Goal: Information Seeking & Learning: Learn about a topic

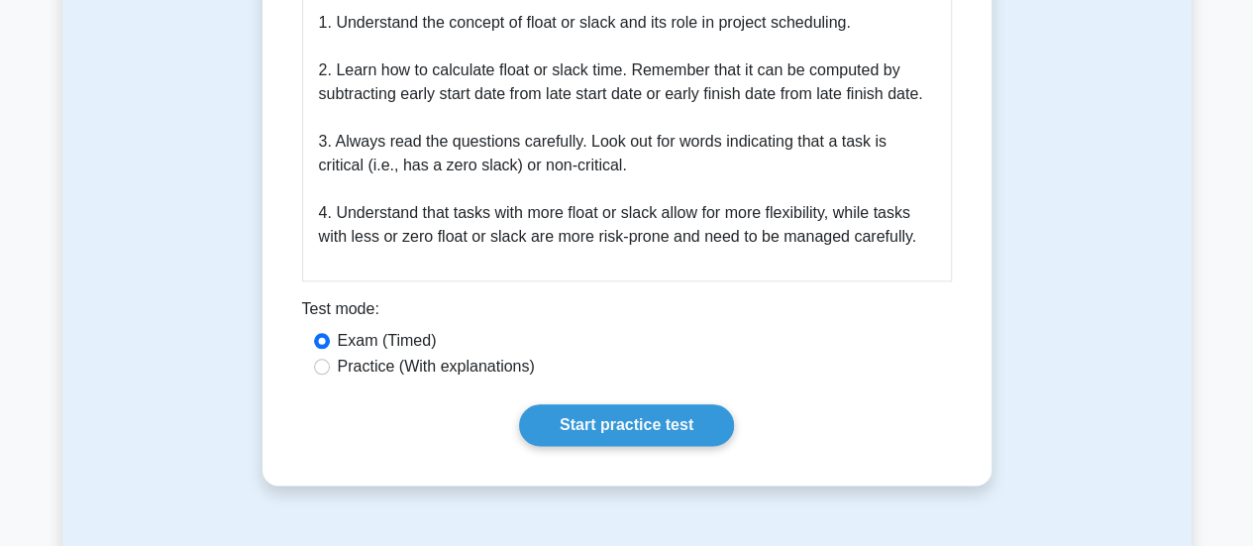
scroll to position [935, 0]
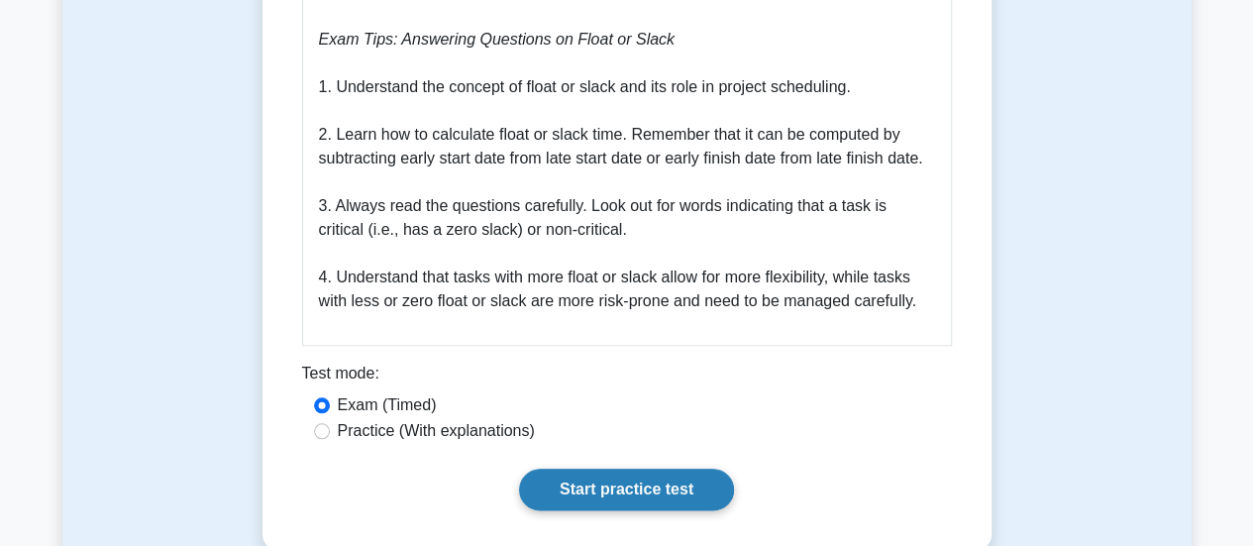
click at [602, 496] on link "Start practice test" at bounding box center [626, 489] width 215 height 42
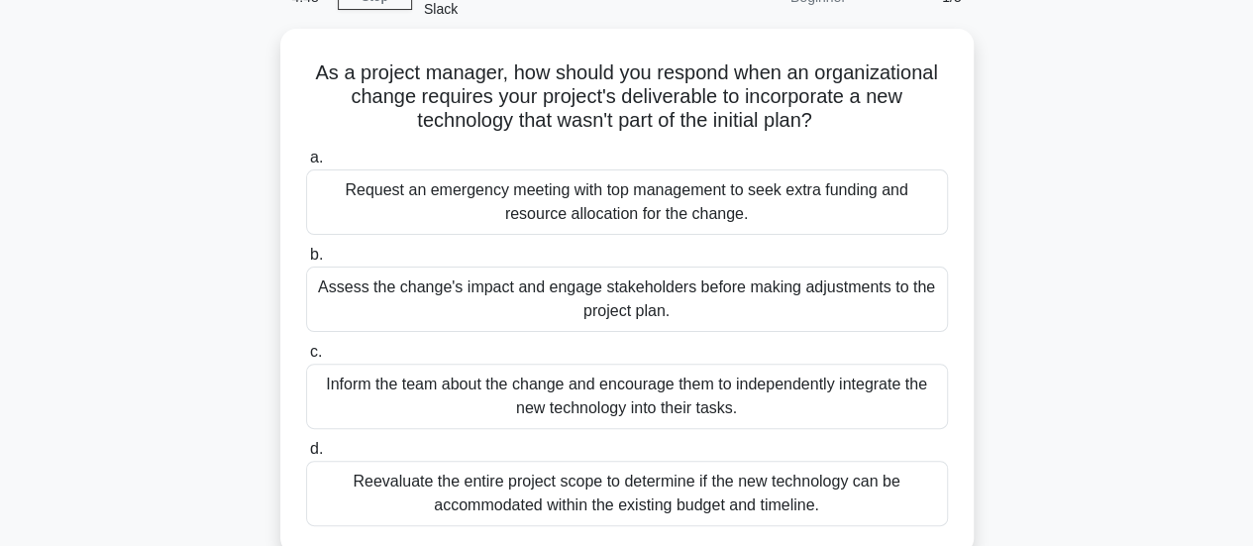
scroll to position [118, 0]
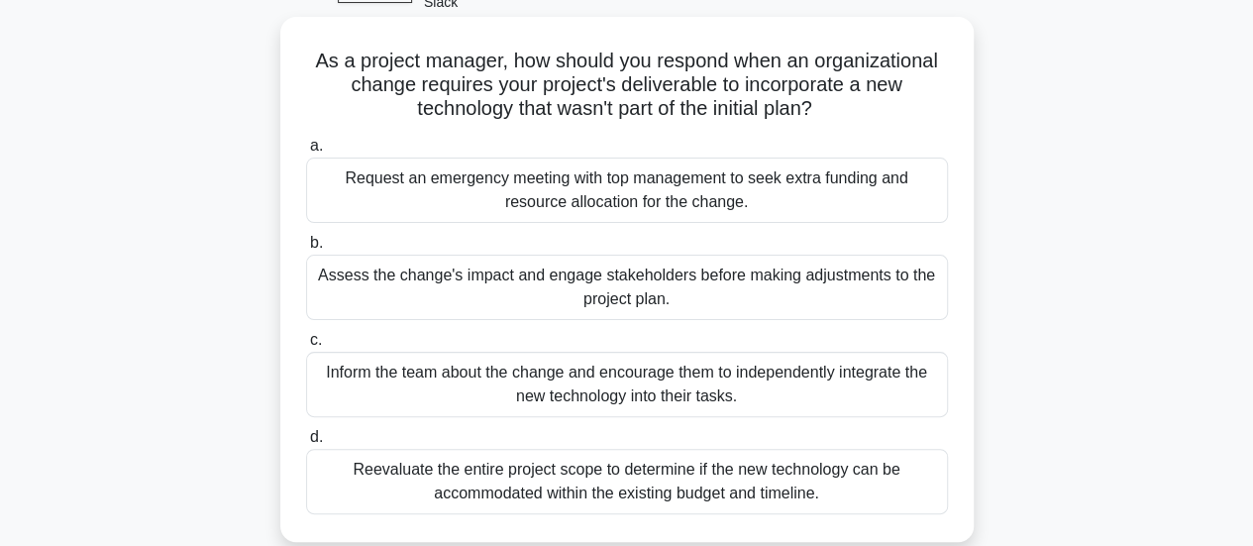
click at [762, 295] on div "Assess the change's impact and engage stakeholders before making adjustments to…" at bounding box center [627, 287] width 642 height 65
click at [306, 250] on input "b. Assess the change's impact and engage stakeholders before making adjustments…" at bounding box center [306, 243] width 0 height 13
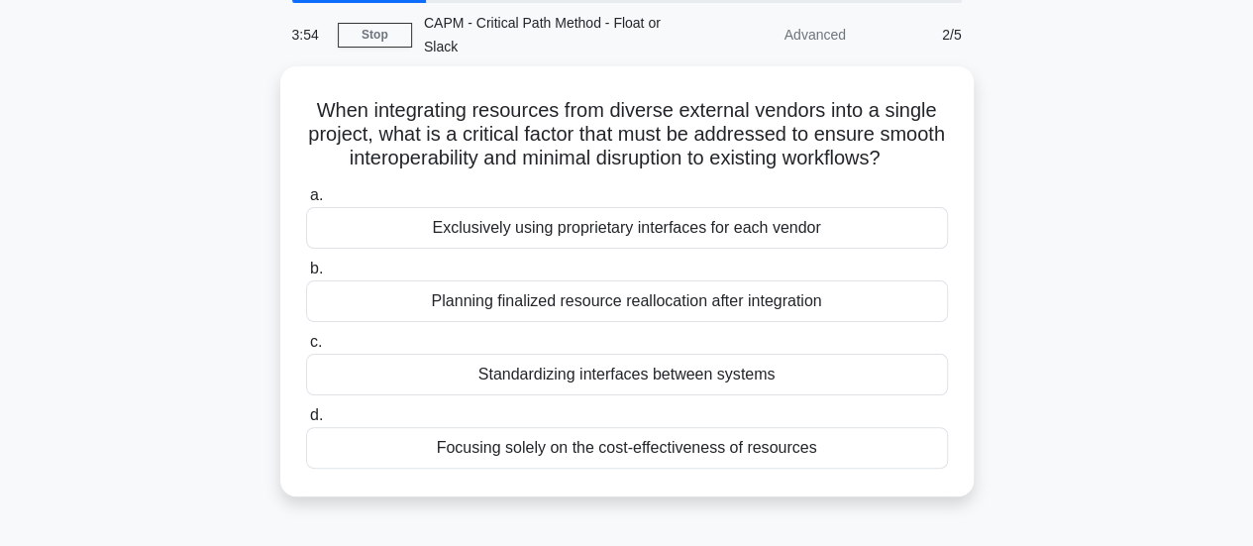
scroll to position [77, 0]
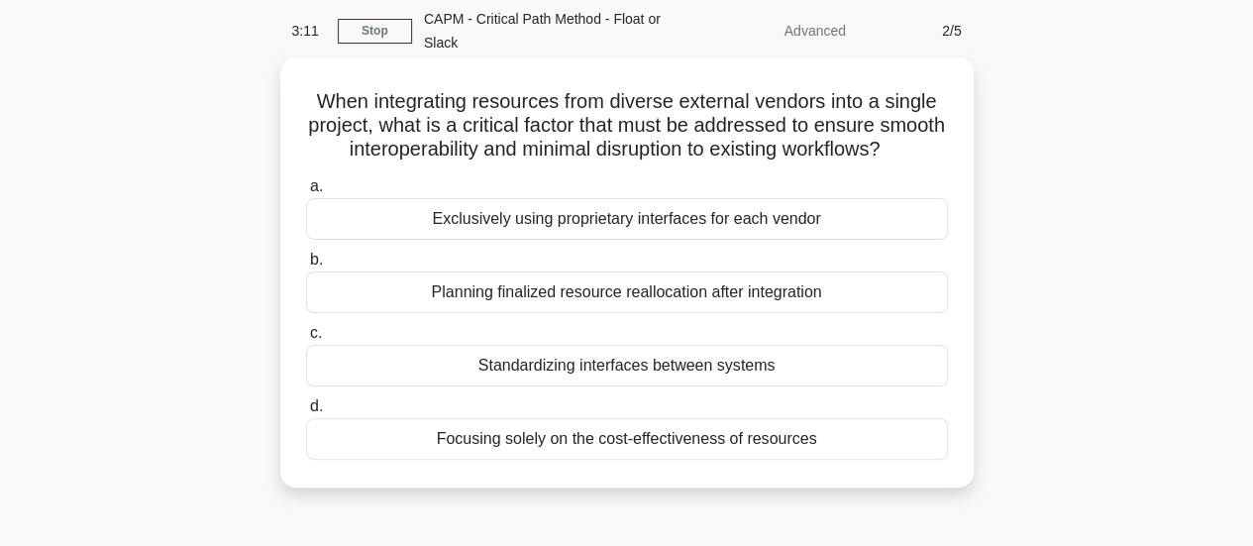
click at [679, 313] on div "Planning finalized resource reallocation after integration" at bounding box center [627, 292] width 642 height 42
click at [306, 266] on input "b. Planning finalized resource reallocation after integration" at bounding box center [306, 260] width 0 height 13
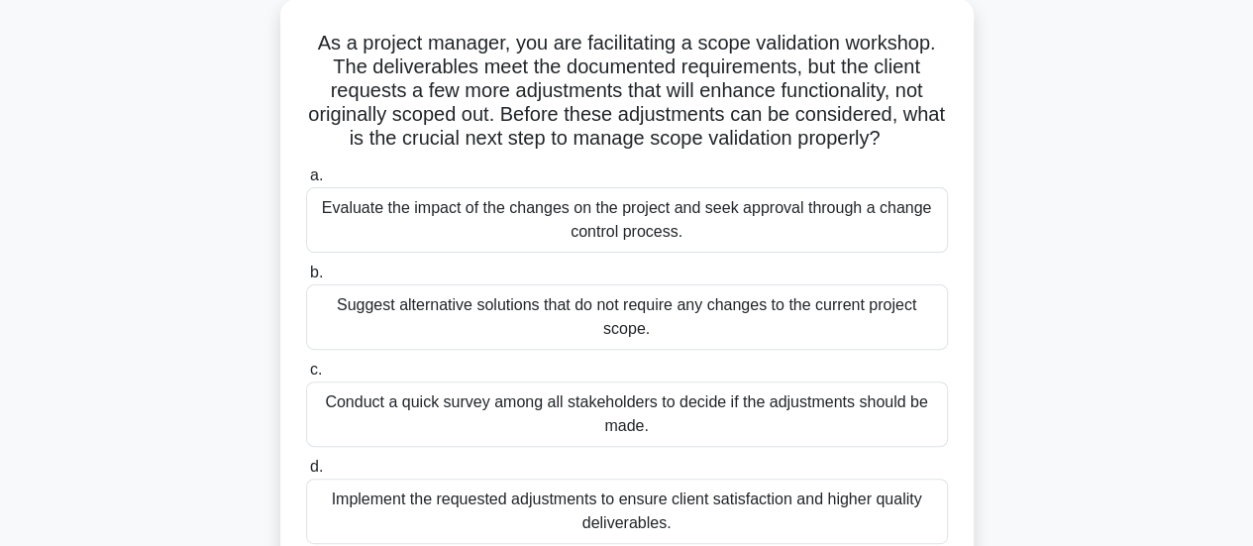
scroll to position [149, 0]
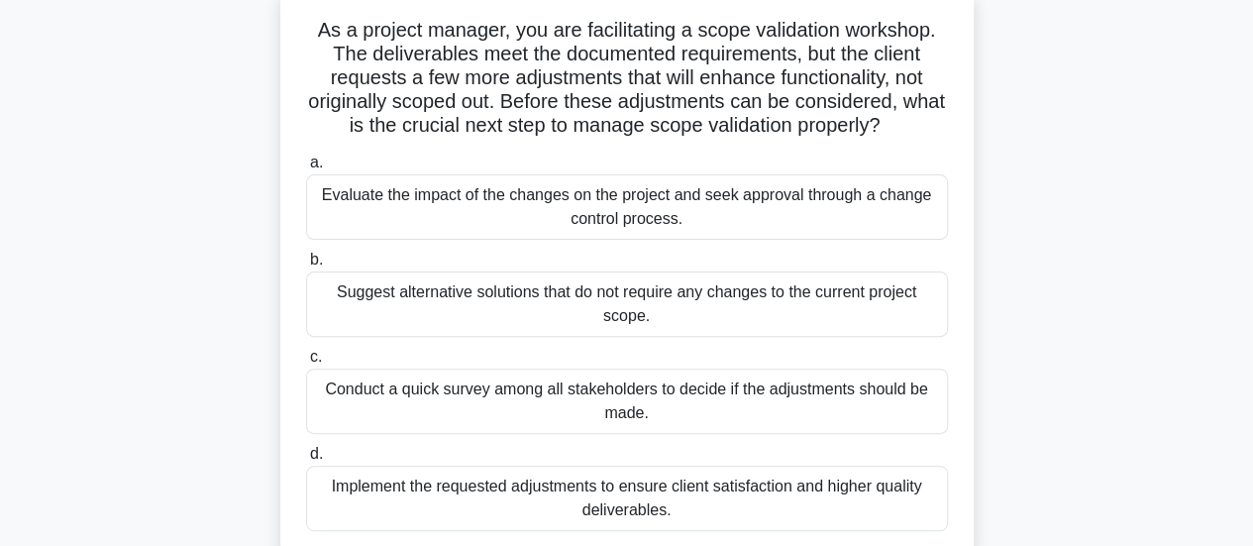
click at [760, 193] on div "Evaluate the impact of the changes on the project and seek approval through a c…" at bounding box center [627, 206] width 642 height 65
click at [306, 169] on input "a. Evaluate the impact of the changes on the project and seek approval through …" at bounding box center [306, 162] width 0 height 13
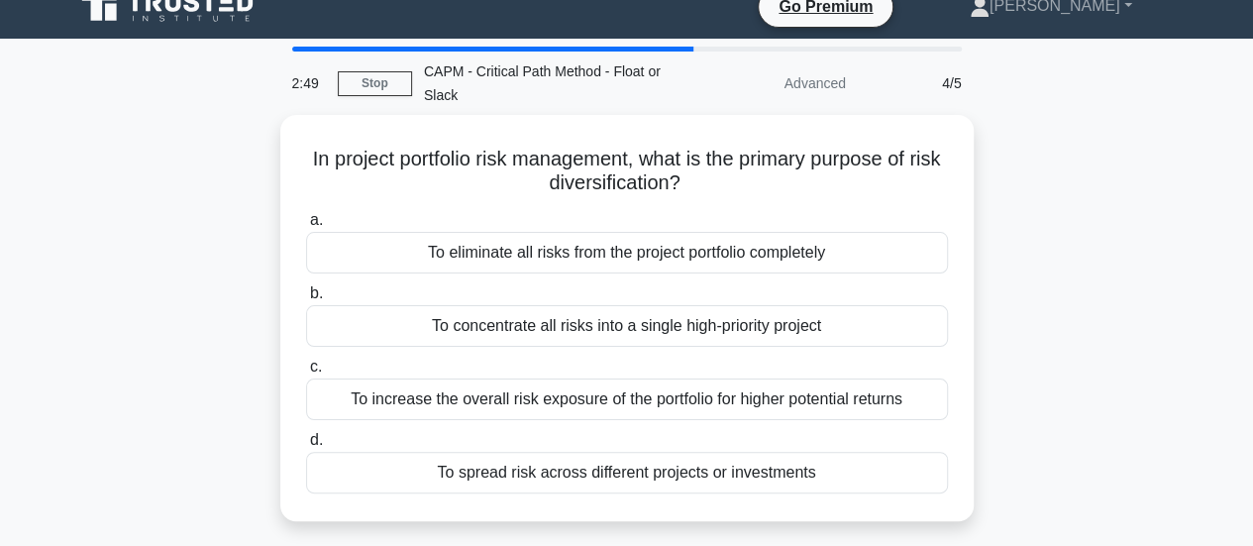
scroll to position [0, 0]
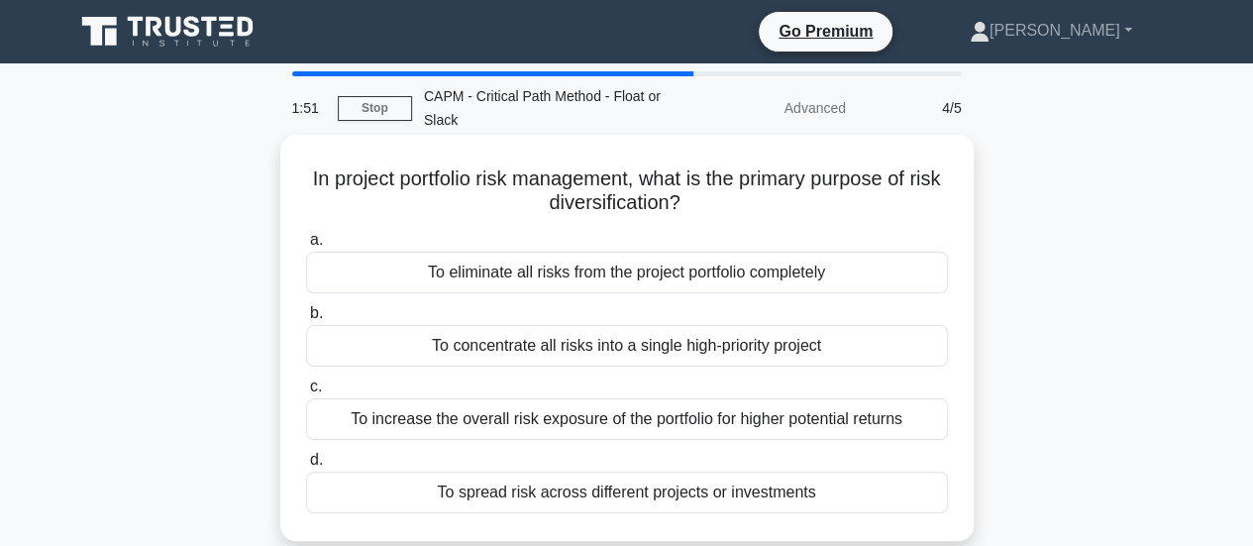
click at [594, 420] on div "To increase the overall risk exposure of the portfolio for higher potential ret…" at bounding box center [627, 419] width 642 height 42
click at [306, 393] on input "c. To increase the overall risk exposure of the portfolio for higher potential …" at bounding box center [306, 386] width 0 height 13
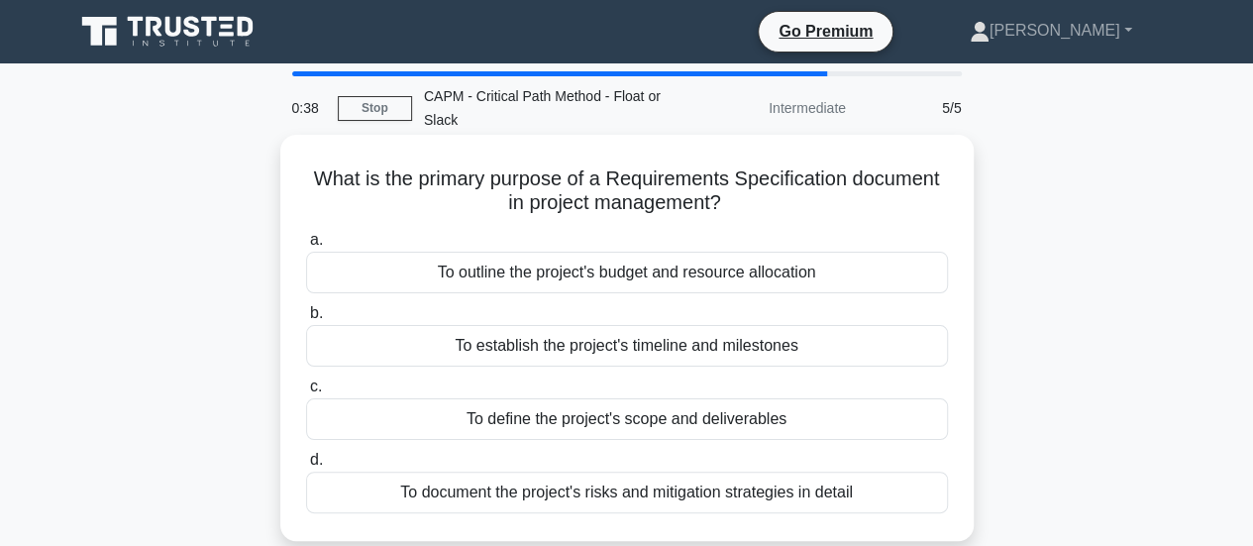
click at [722, 273] on div "To outline the project's budget and resource allocation" at bounding box center [627, 273] width 642 height 42
click at [306, 247] on input "a. To outline the project's budget and resource allocation" at bounding box center [306, 240] width 0 height 13
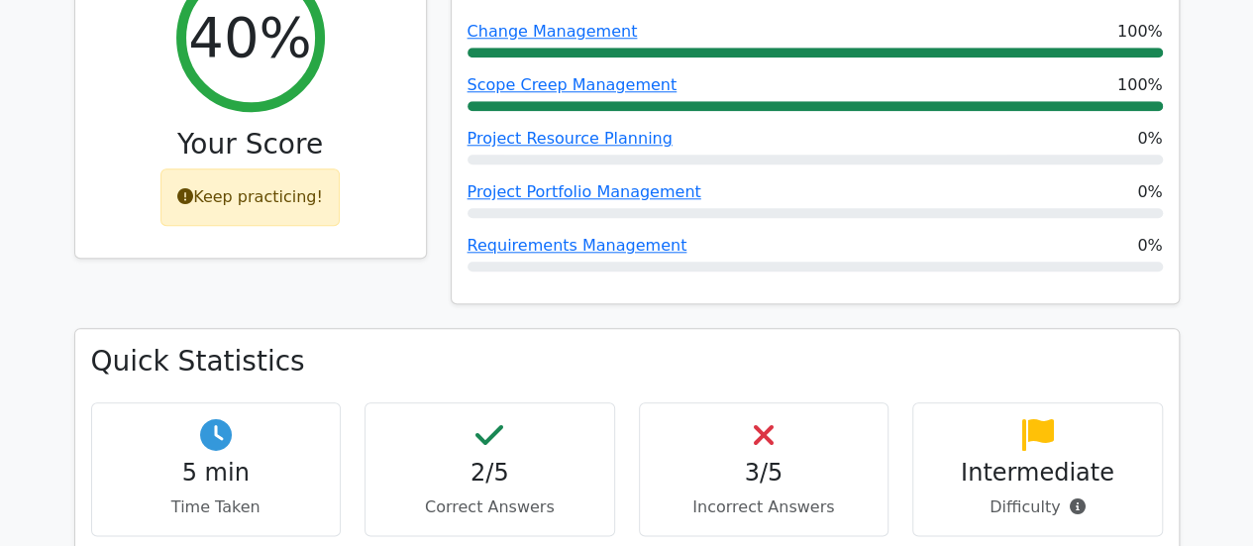
scroll to position [963, 0]
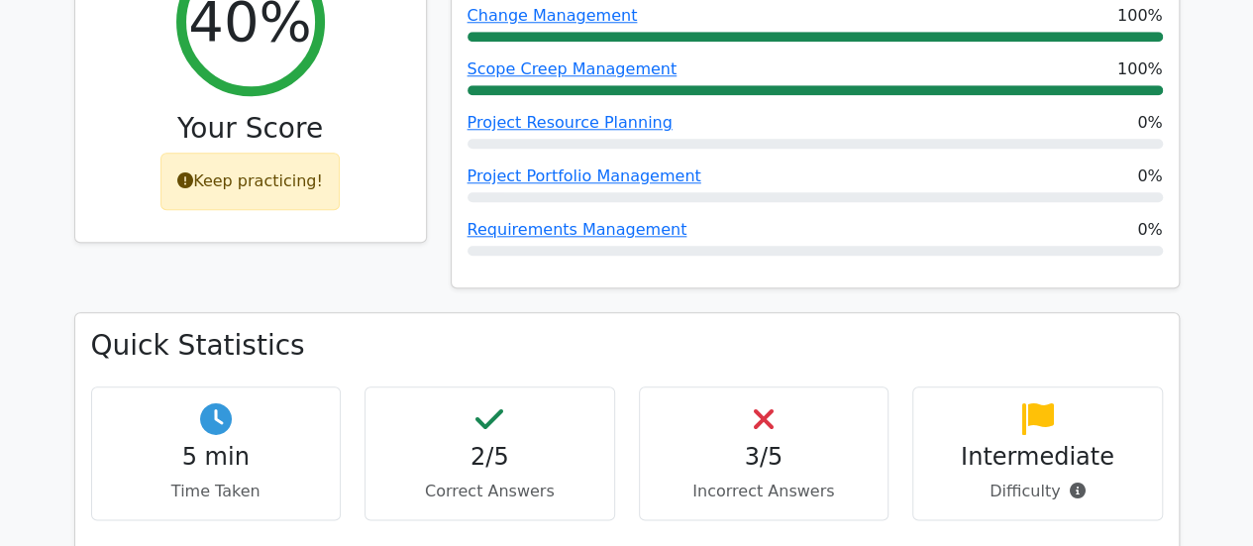
drag, startPoint x: 1258, startPoint y: 103, endPoint x: 1260, endPoint y: 357, distance: 253.6
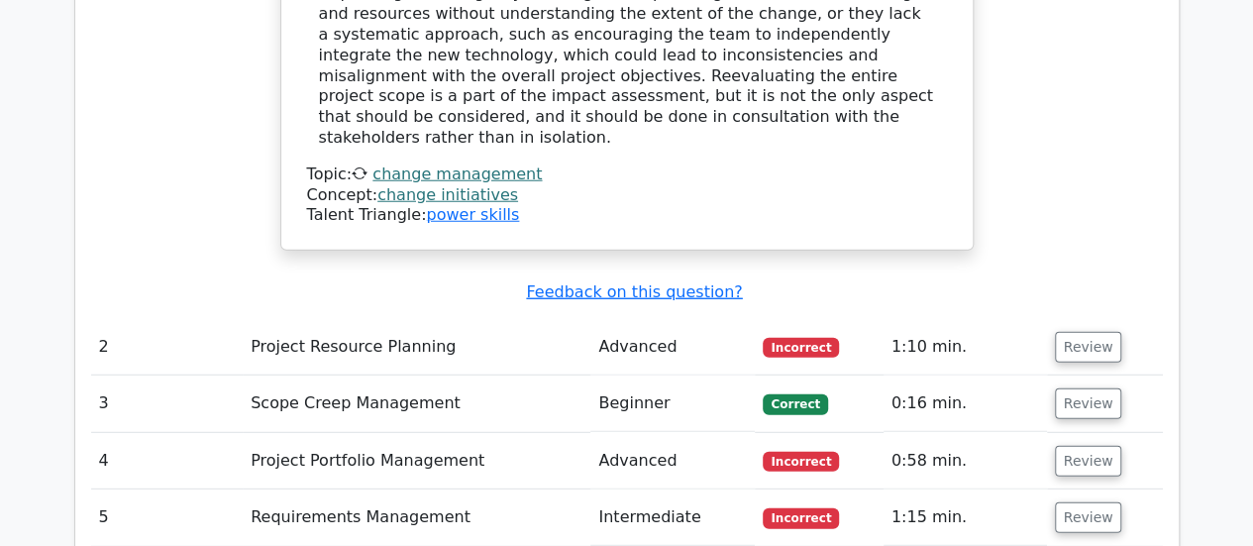
scroll to position [2553, 0]
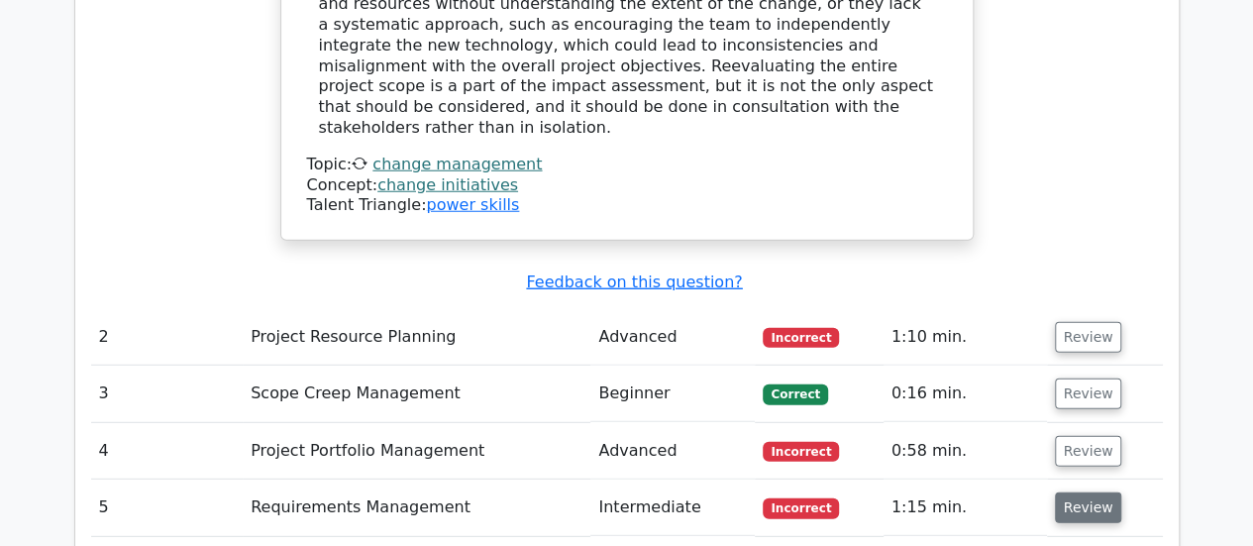
click at [1087, 492] on button "Review" at bounding box center [1088, 507] width 67 height 31
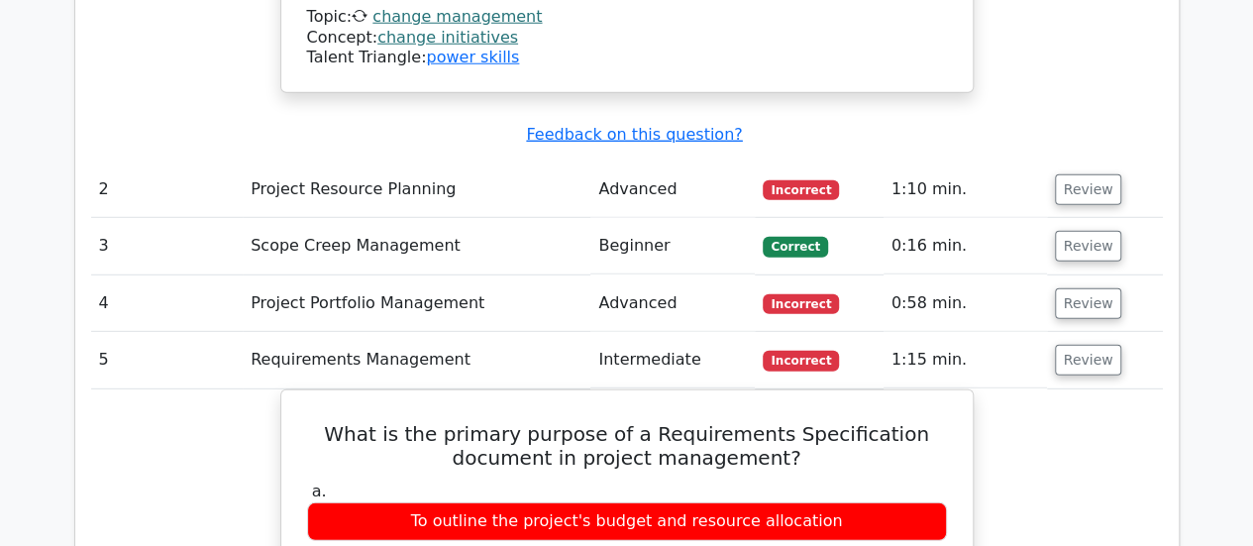
scroll to position [2640, 0]
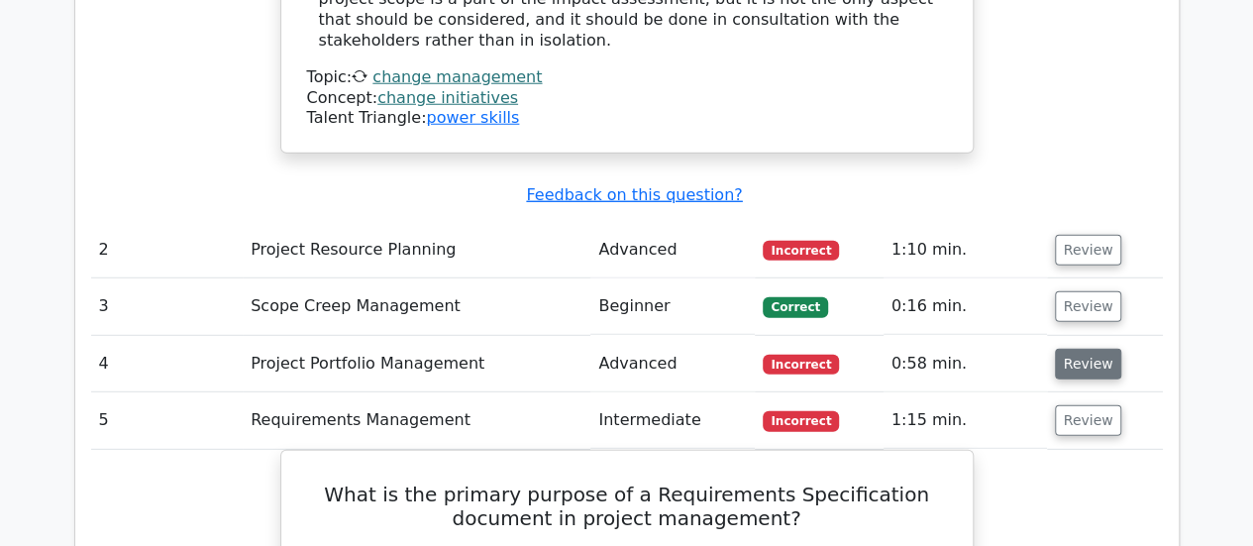
click at [1098, 349] on button "Review" at bounding box center [1088, 364] width 67 height 31
click at [1074, 349] on button "Review" at bounding box center [1088, 364] width 67 height 31
click at [1075, 349] on button "Review" at bounding box center [1088, 364] width 67 height 31
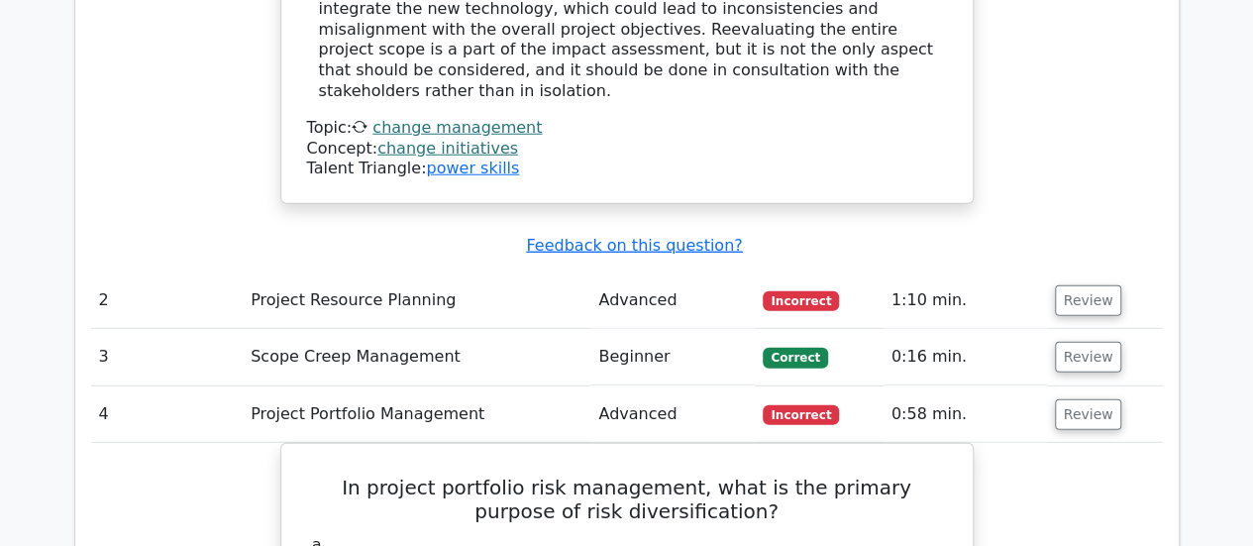
scroll to position [2547, 0]
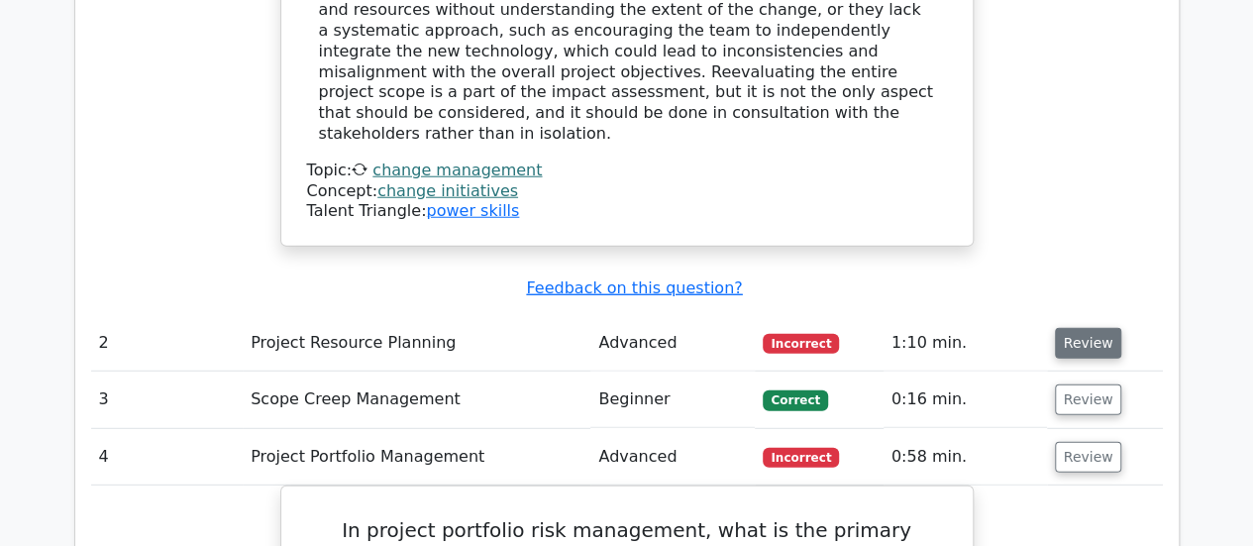
click at [1094, 328] on button "Review" at bounding box center [1088, 343] width 67 height 31
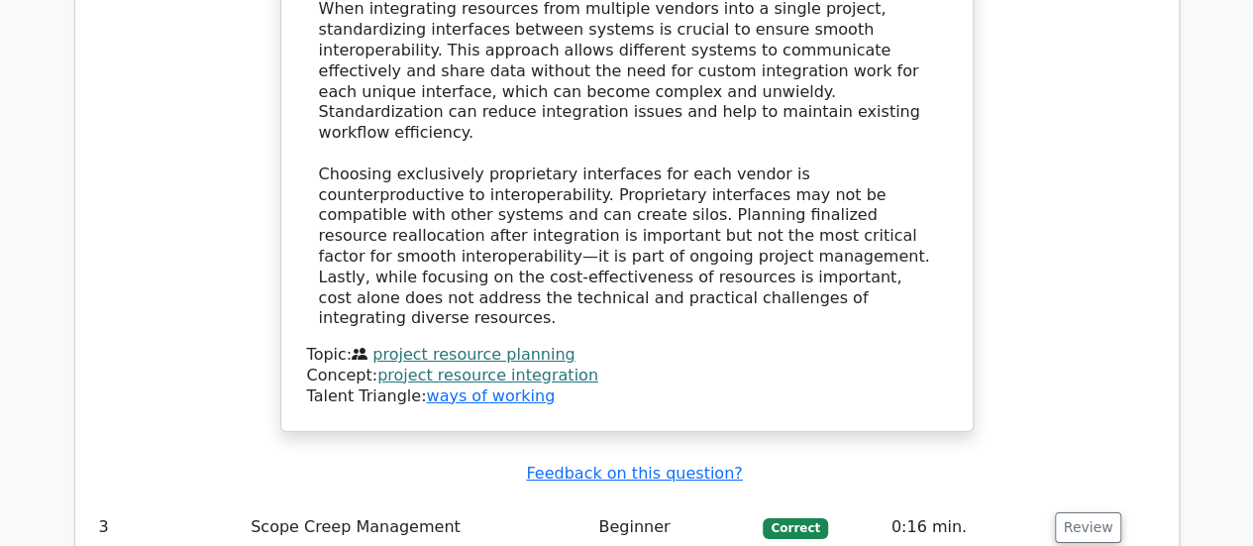
scroll to position [3411, 0]
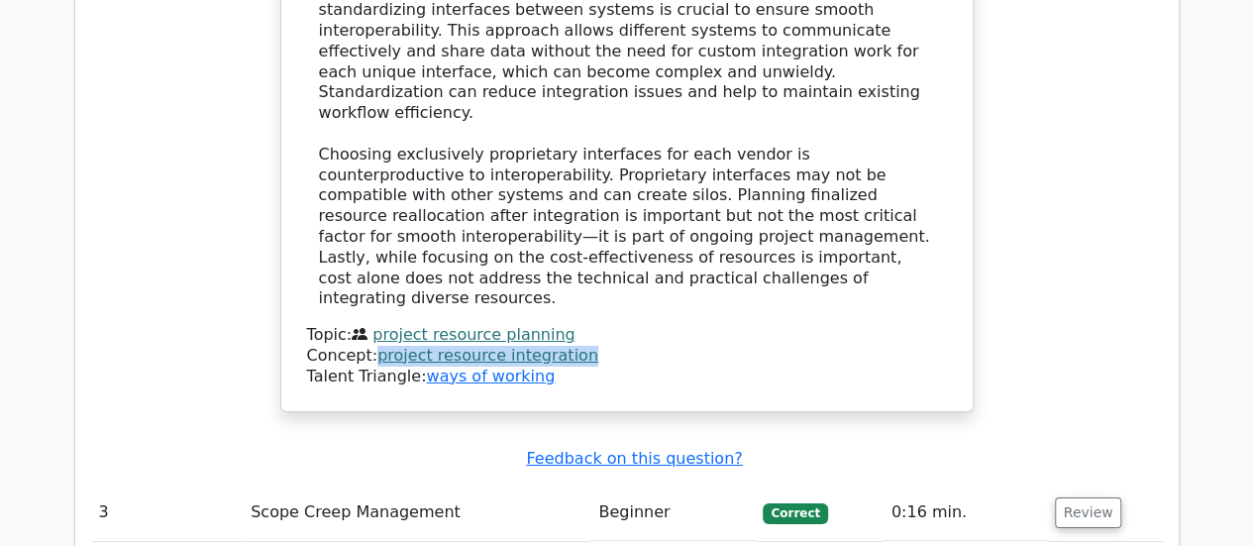
drag, startPoint x: 589, startPoint y: 116, endPoint x: 370, endPoint y: 116, distance: 218.9
click at [370, 346] on div "Concept: project resource integration" at bounding box center [627, 356] width 640 height 21
copy link "project resource integration"
drag, startPoint x: 558, startPoint y: 100, endPoint x: 369, endPoint y: 106, distance: 188.3
click at [369, 325] on div "Topic: project resource planning" at bounding box center [627, 335] width 640 height 21
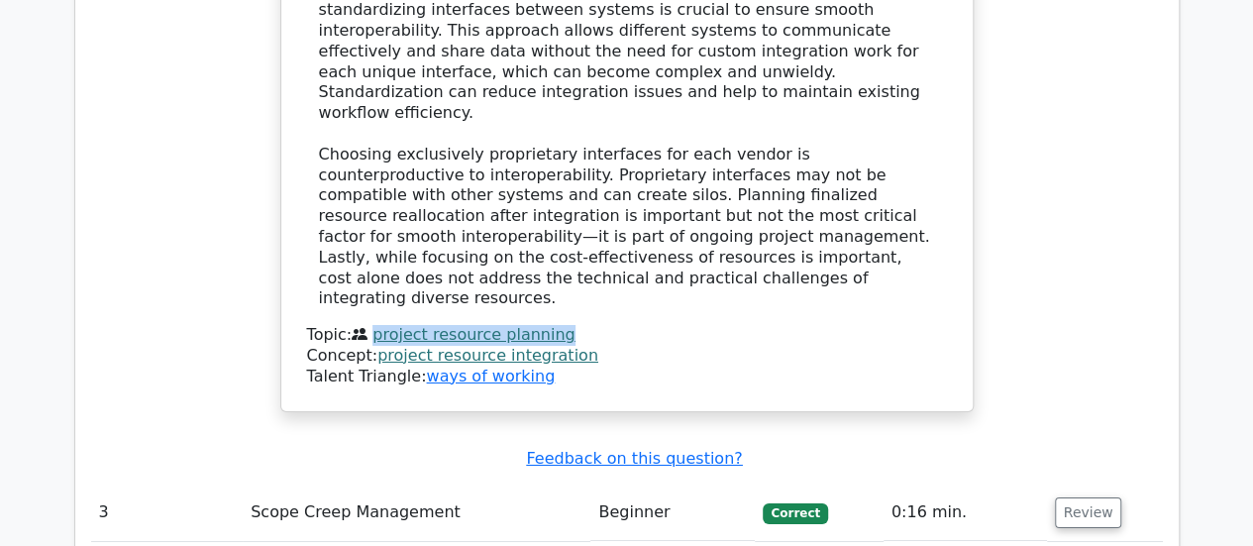
copy link "project resource planning"
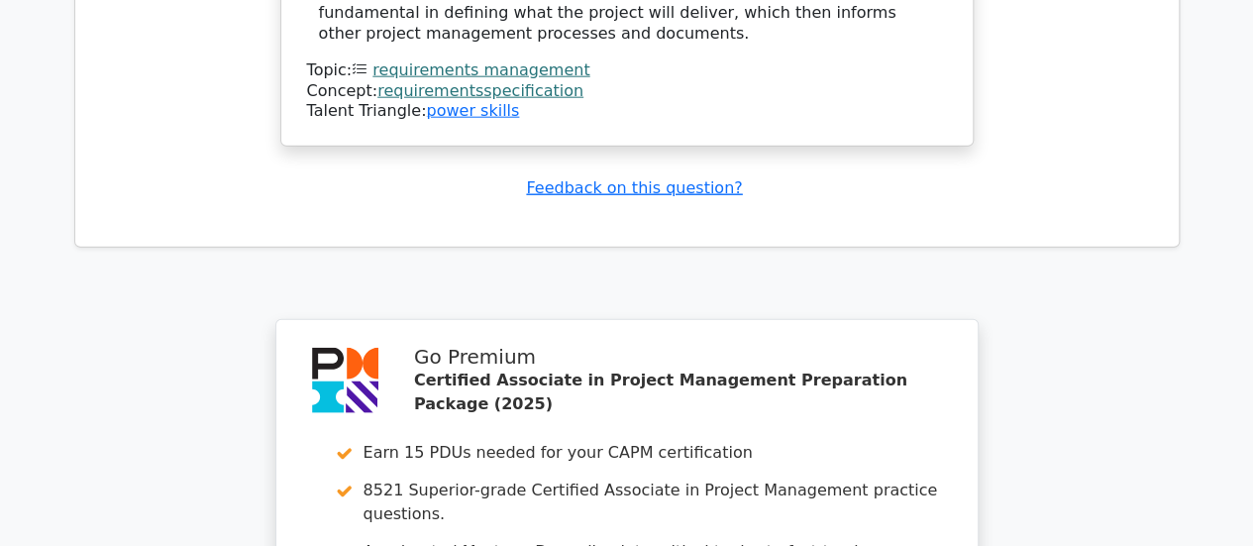
scroll to position [6546, 0]
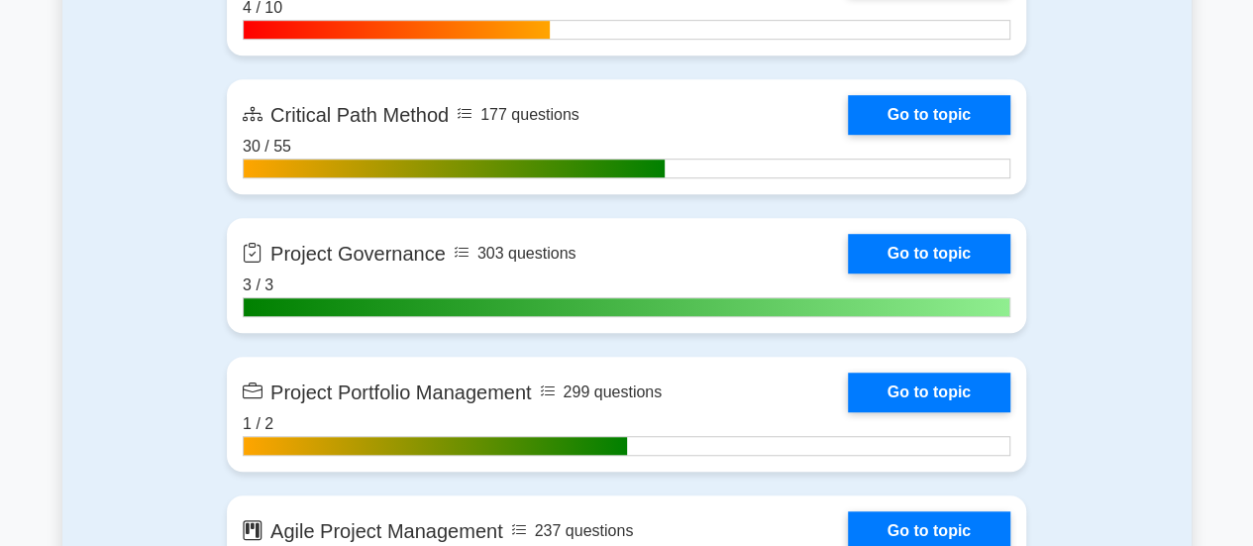
scroll to position [4279, 0]
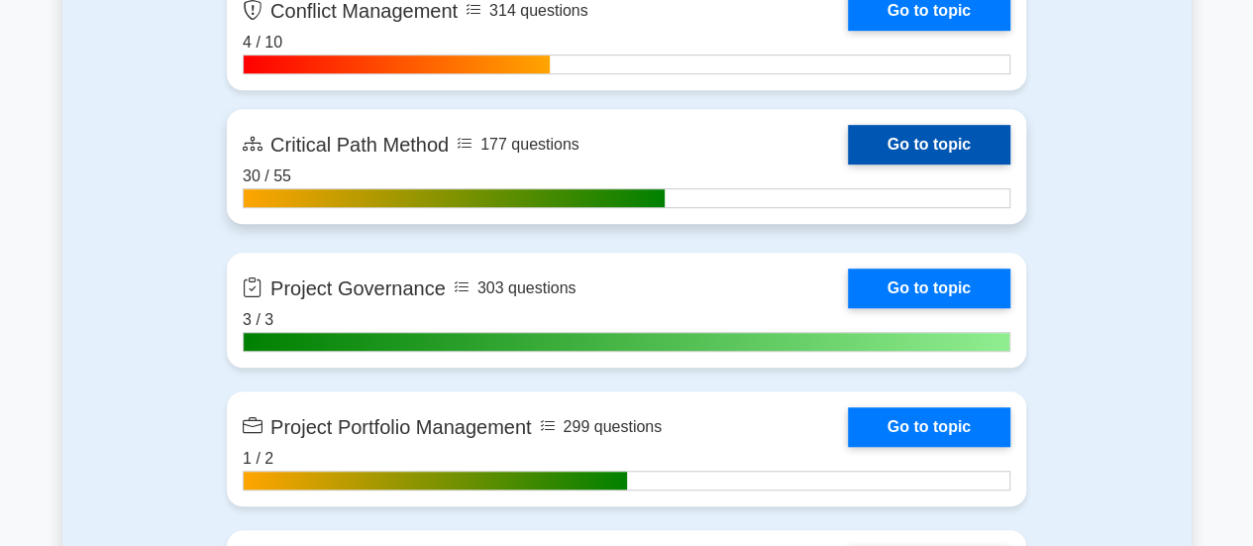
click at [919, 144] on link "Go to topic" at bounding box center [929, 145] width 162 height 40
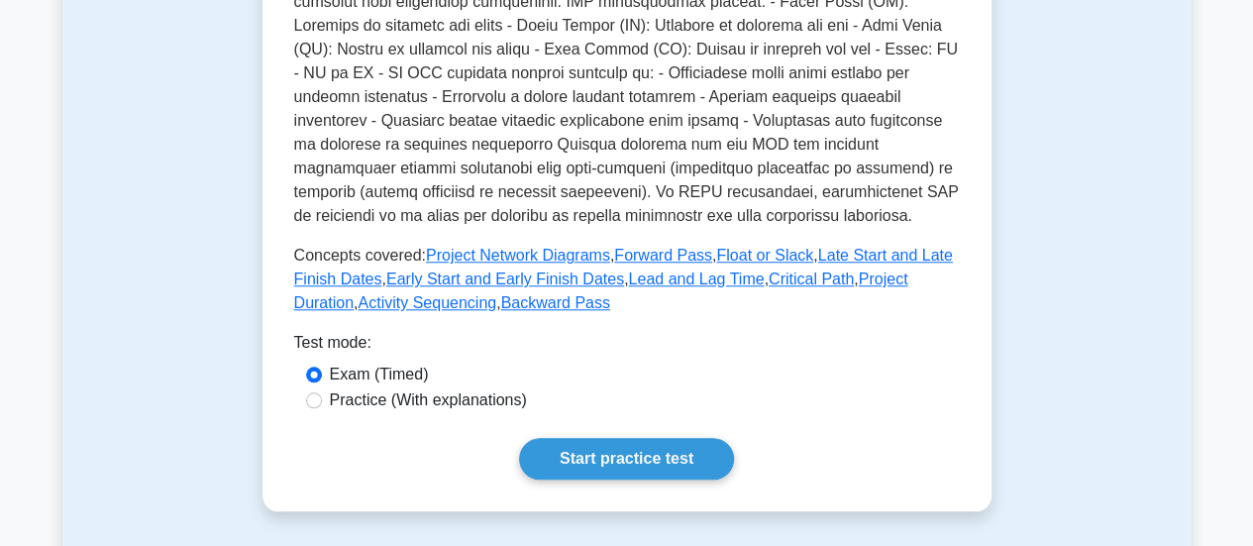
scroll to position [793, 0]
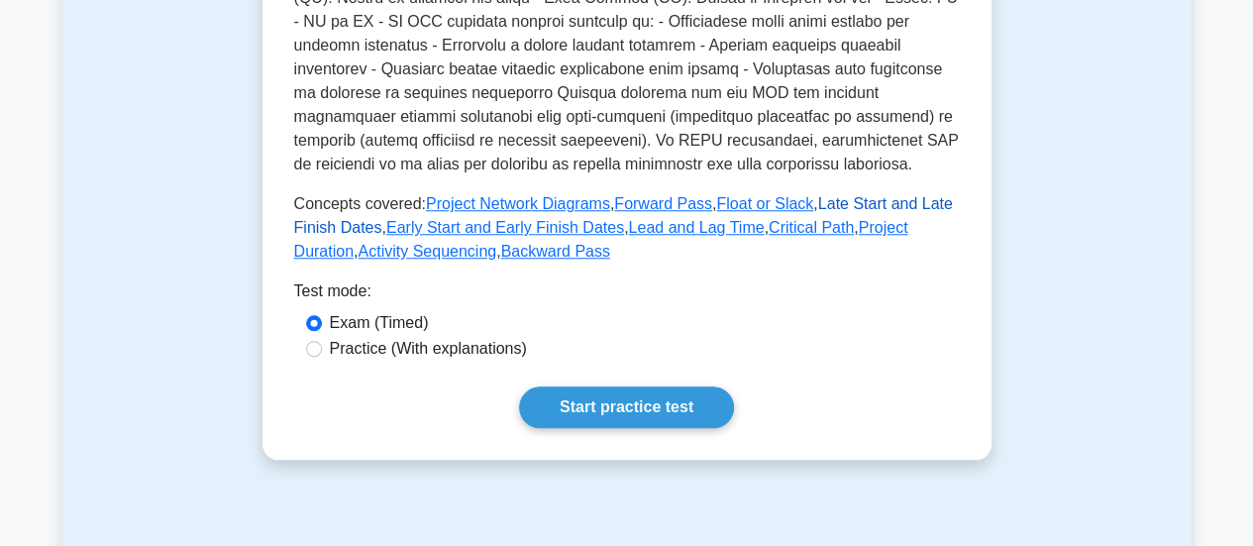
click at [838, 195] on link "Late Start and Late Finish Dates" at bounding box center [623, 215] width 659 height 41
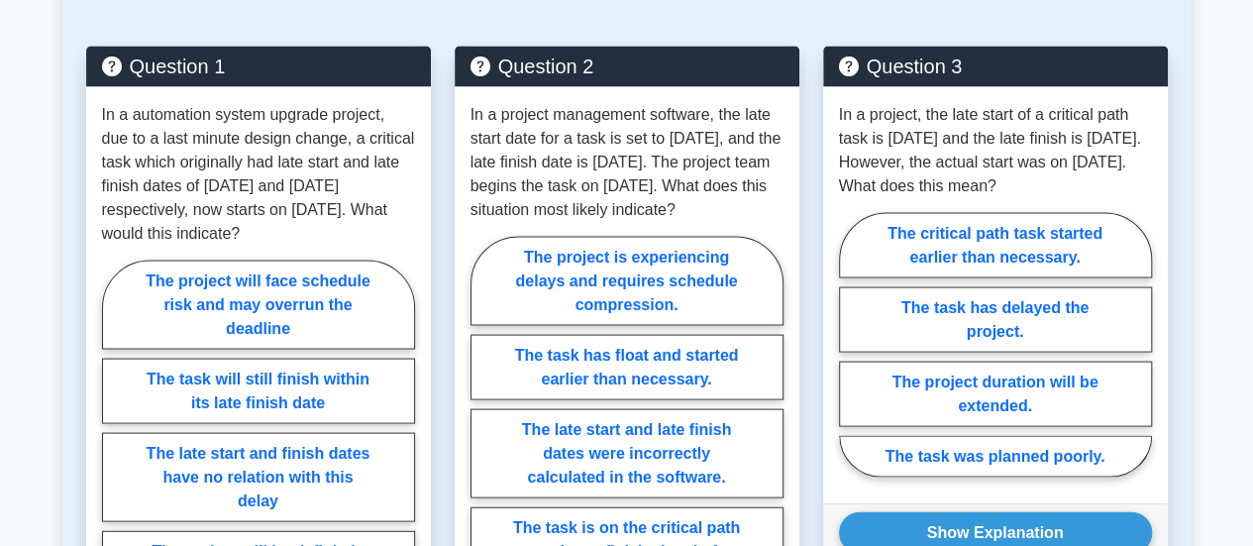
scroll to position [1834, 0]
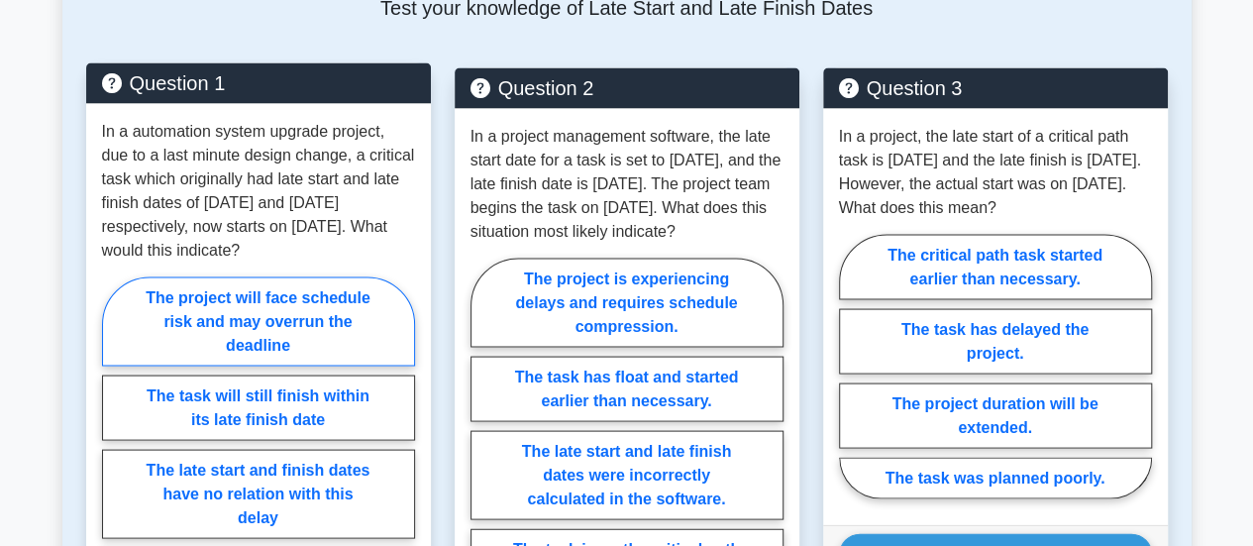
click at [295, 322] on label "The project will face schedule risk and may overrun the deadline" at bounding box center [258, 320] width 313 height 89
click at [115, 444] on input "The project will face schedule risk and may overrun the deadline" at bounding box center [108, 450] width 13 height 13
radio input "true"
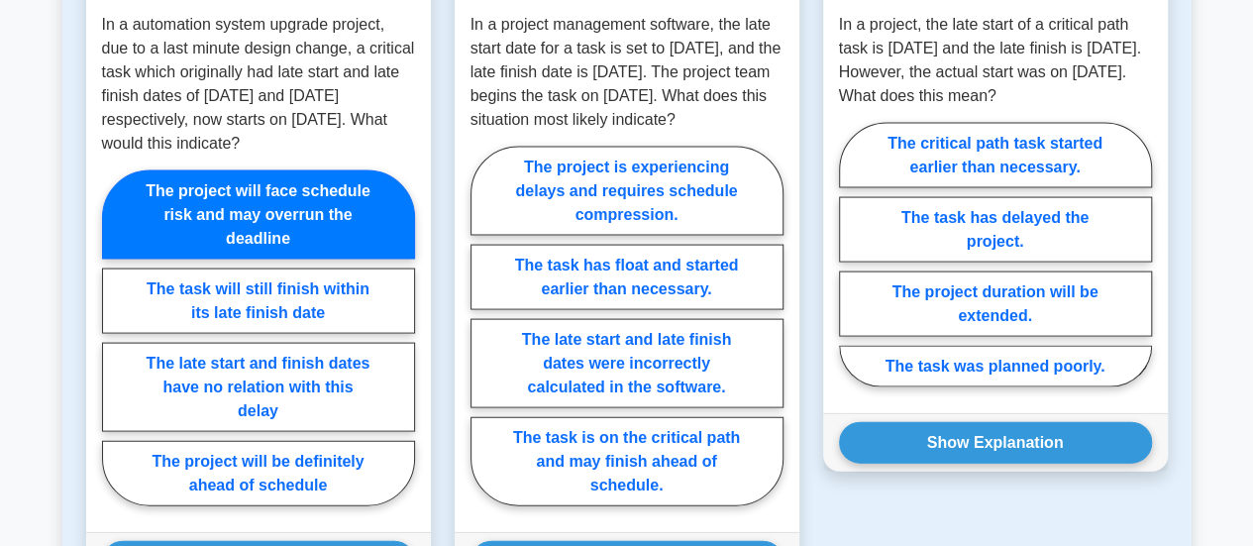
scroll to position [1926, 0]
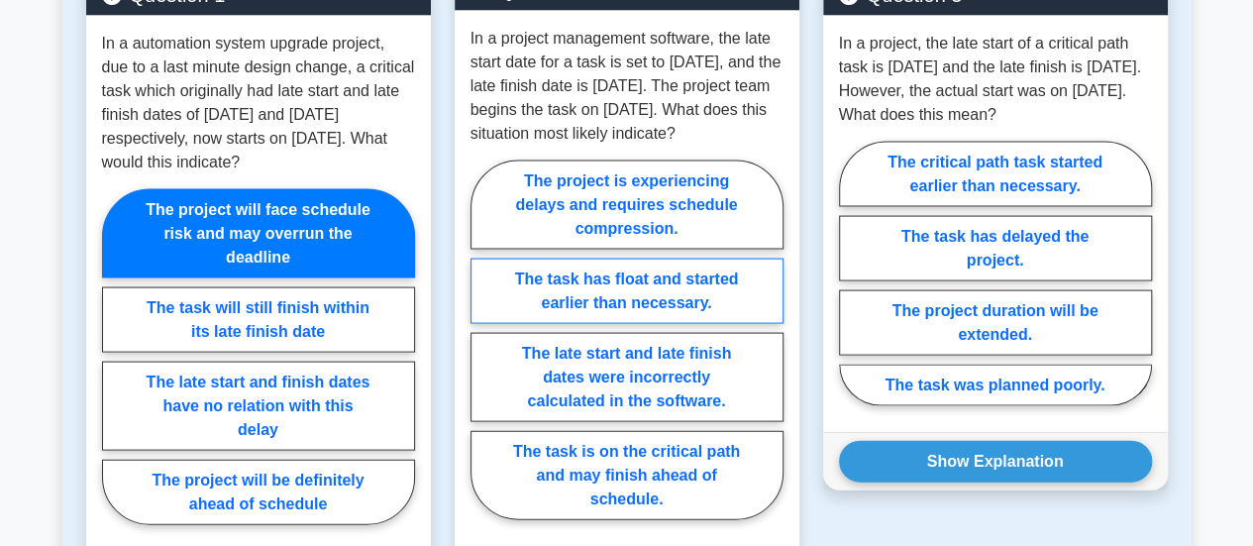
click at [673, 304] on label "The task has float and started earlier than necessary." at bounding box center [626, 291] width 313 height 65
click at [483, 340] on input "The task has float and started earlier than necessary." at bounding box center [476, 346] width 13 height 13
radio input "true"
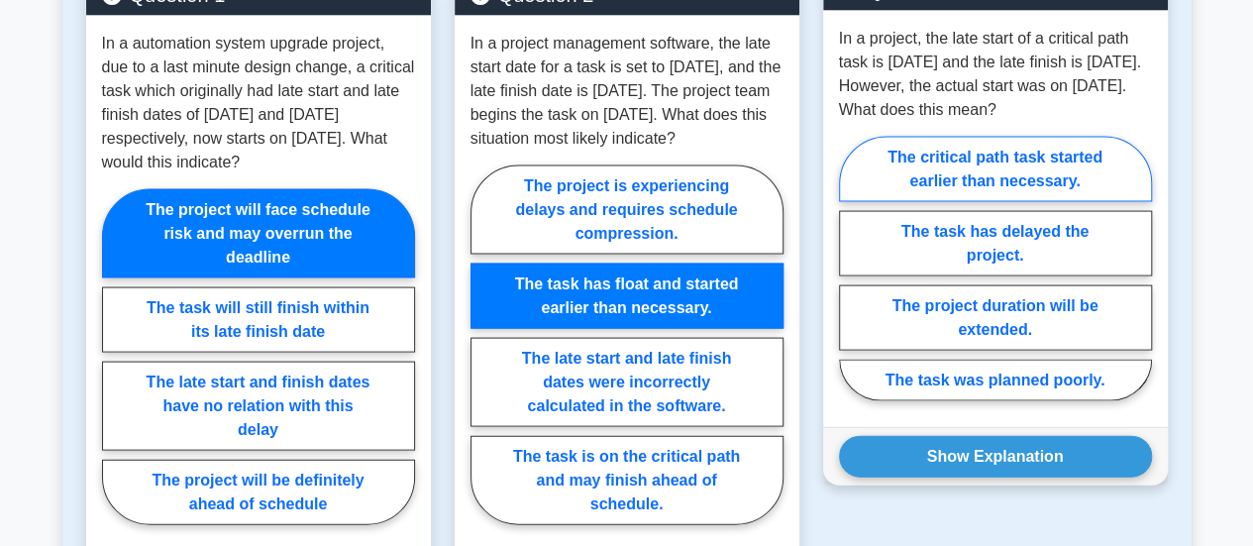
click at [947, 167] on label "The critical path task started earlier than necessary." at bounding box center [995, 169] width 313 height 65
click at [852, 268] on input "The critical path task started earlier than necessary." at bounding box center [845, 274] width 13 height 13
radio input "true"
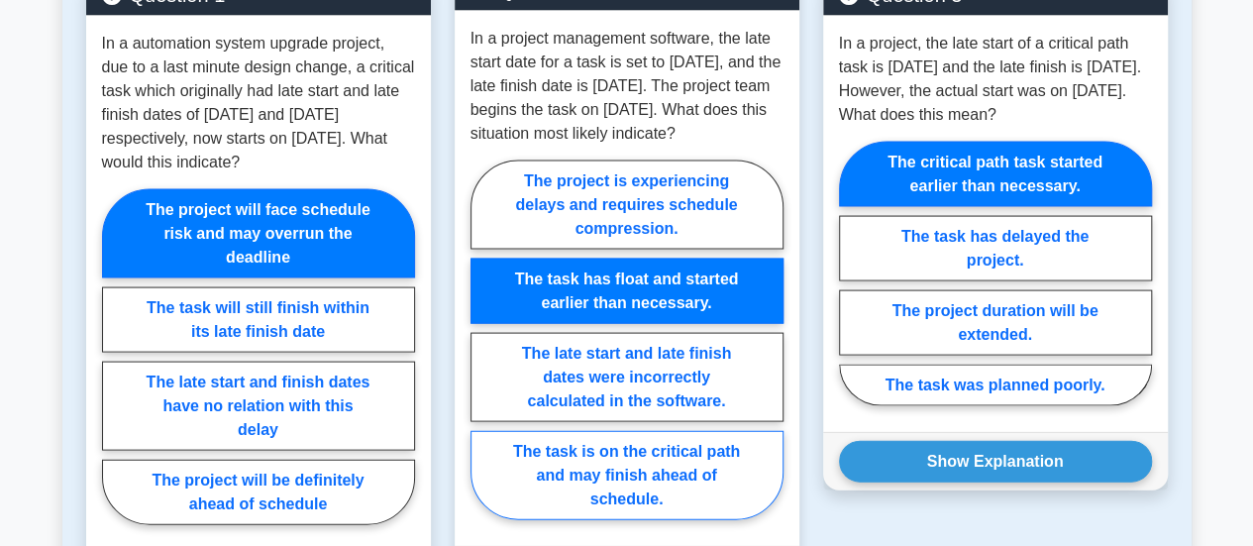
click at [646, 480] on label "The task is on the critical path and may finish ahead of schedule." at bounding box center [626, 475] width 313 height 89
click at [483, 353] on input "The task is on the critical path and may finish ahead of schedule." at bounding box center [476, 346] width 13 height 13
radio input "true"
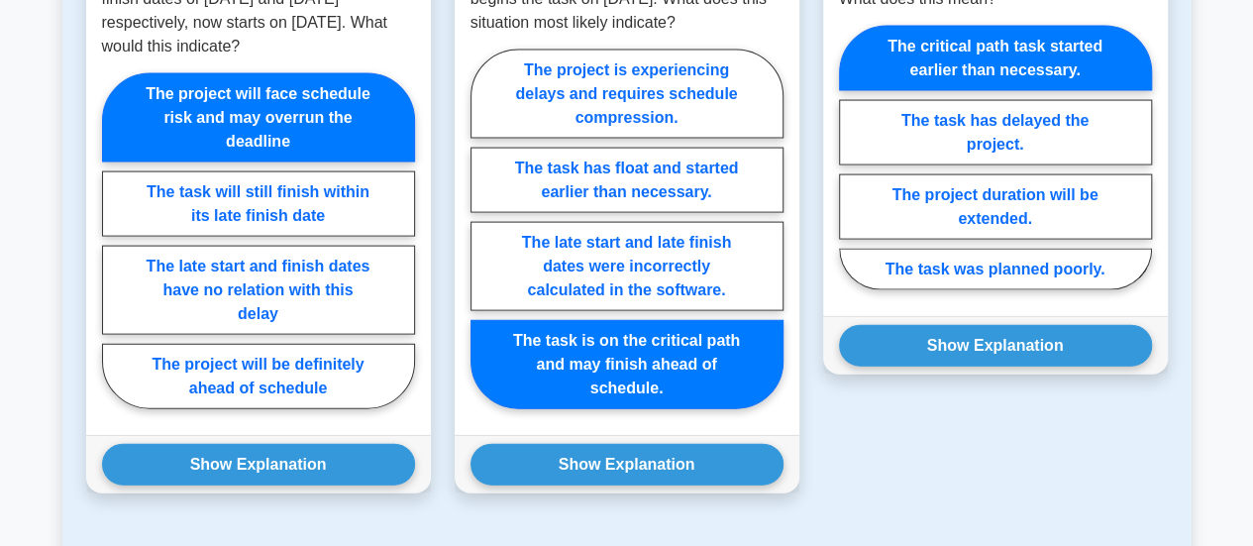
scroll to position [2189, 0]
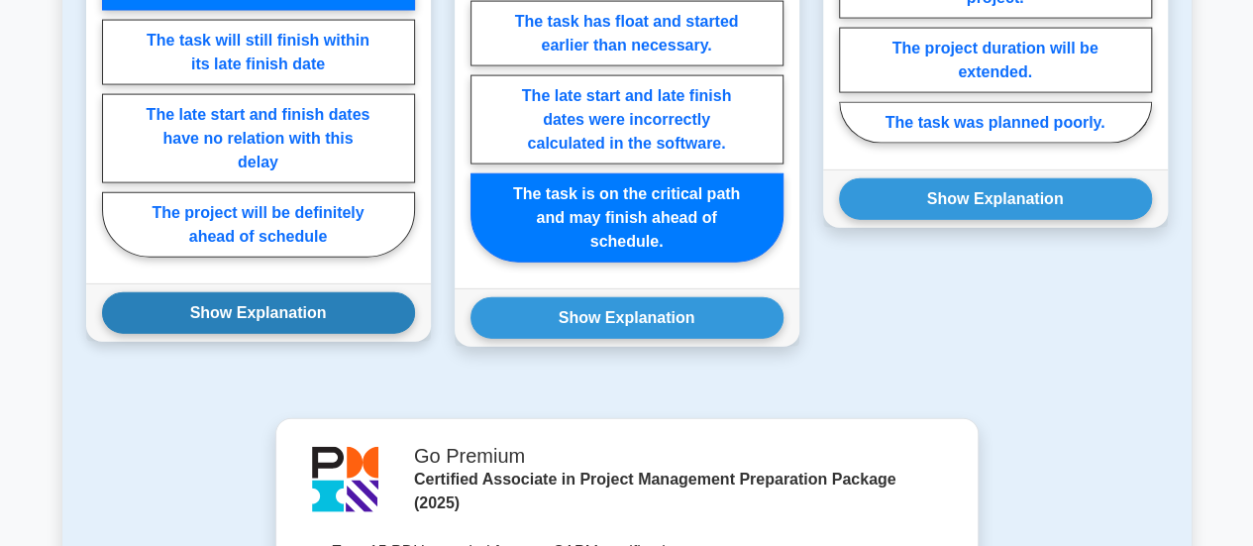
click at [301, 313] on button "Show Explanation" at bounding box center [258, 313] width 313 height 42
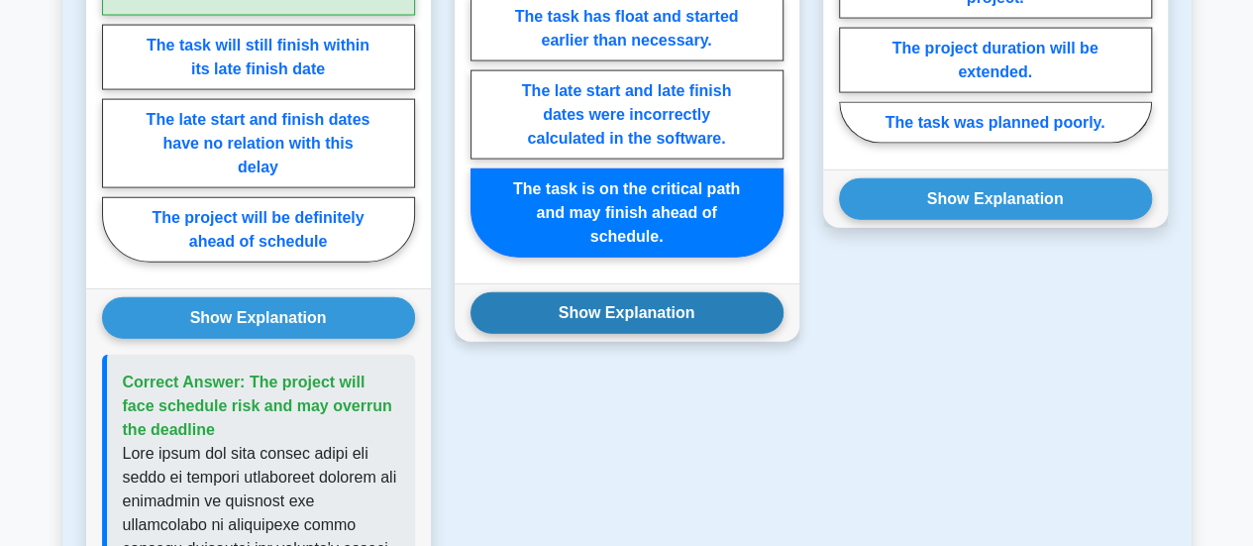
click at [503, 324] on button "Show Explanation" at bounding box center [626, 313] width 313 height 42
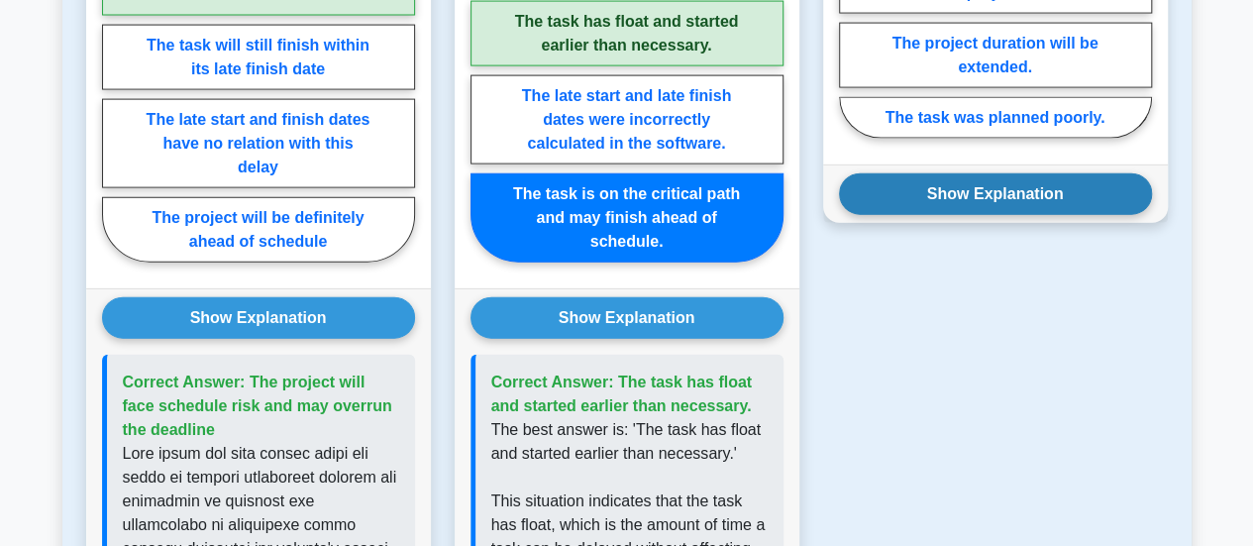
click at [919, 195] on button "Show Explanation" at bounding box center [995, 194] width 313 height 42
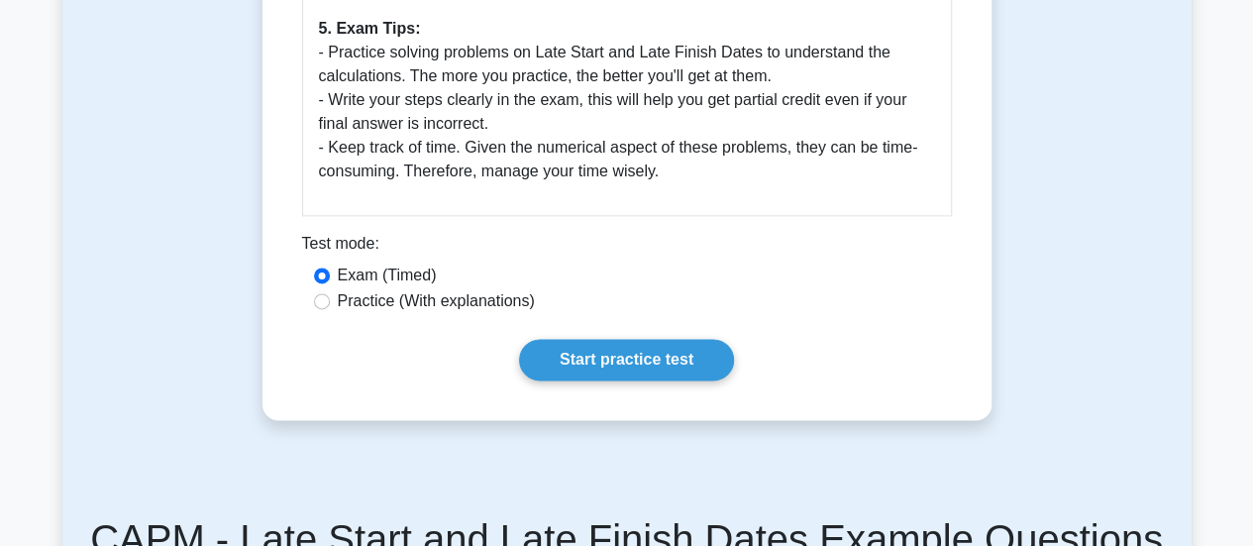
scroll to position [1248, 0]
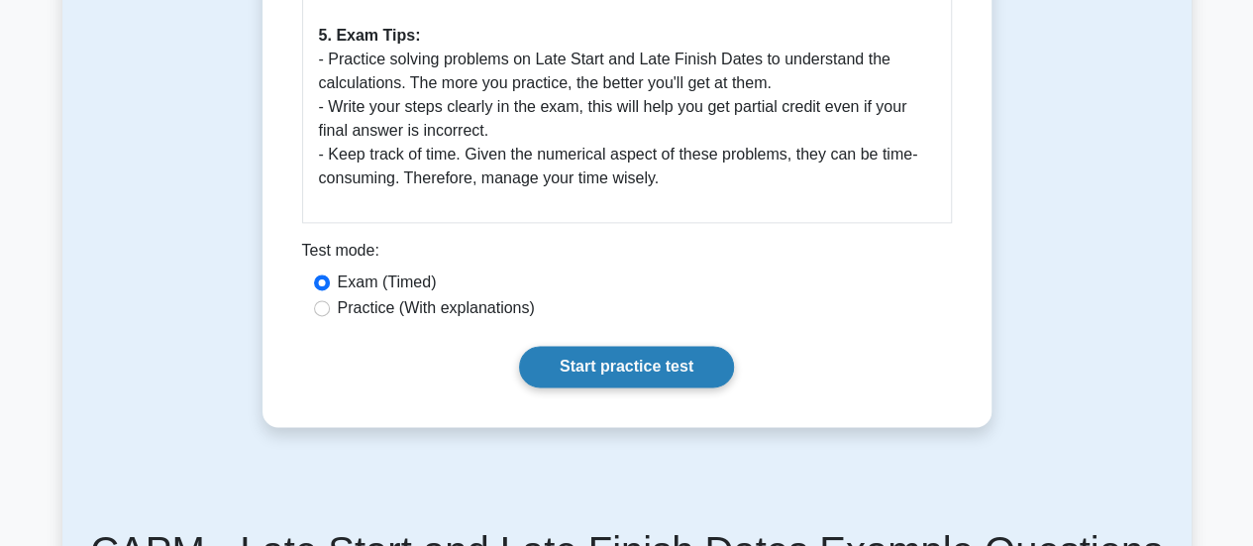
click at [693, 362] on link "Start practice test" at bounding box center [626, 367] width 215 height 42
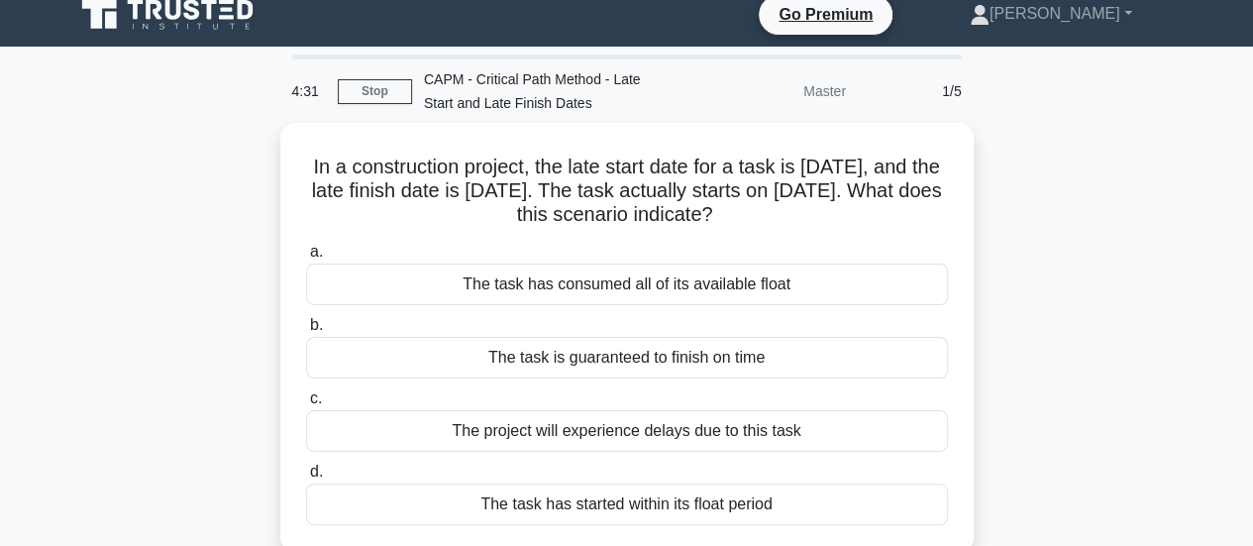
scroll to position [18, 0]
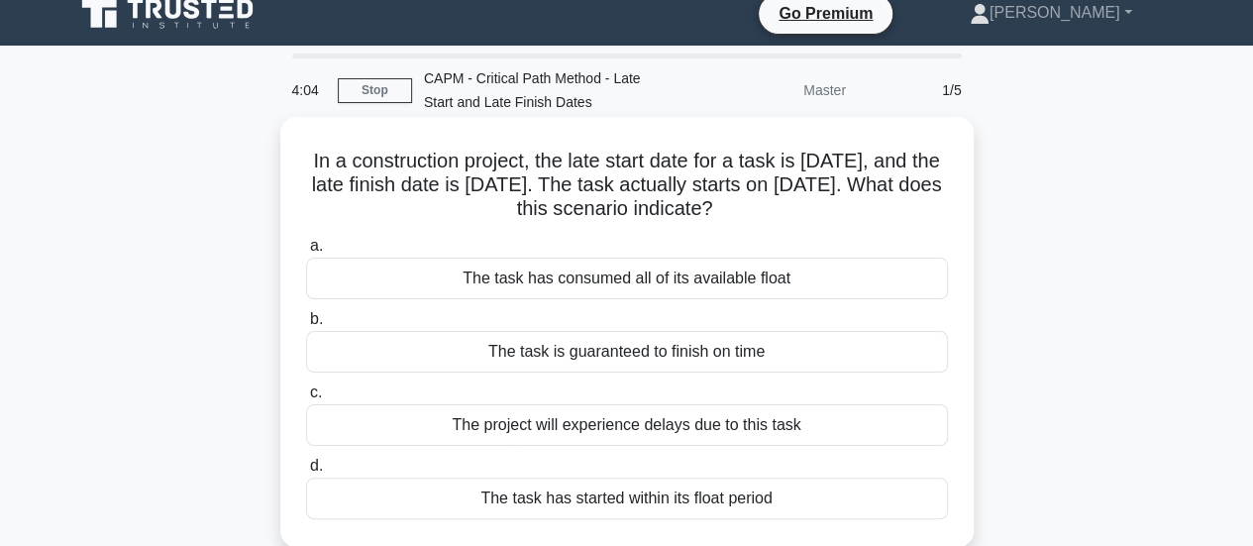
click at [735, 424] on div "The project will experience delays due to this task" at bounding box center [627, 425] width 642 height 42
click at [306, 399] on input "c. The project will experience delays due to this task" at bounding box center [306, 392] width 0 height 13
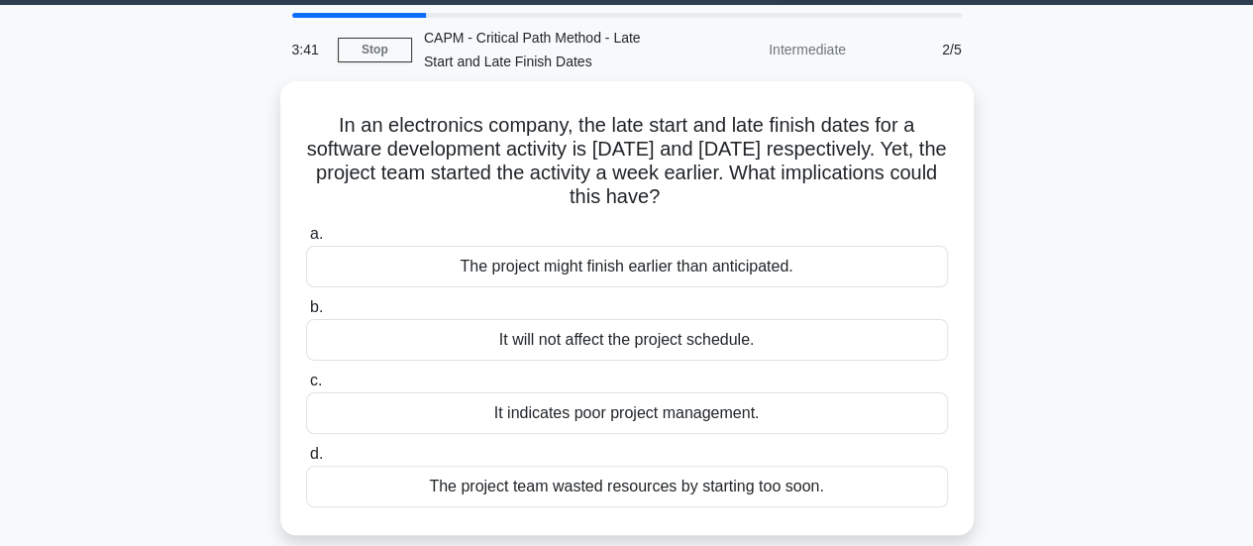
scroll to position [62, 0]
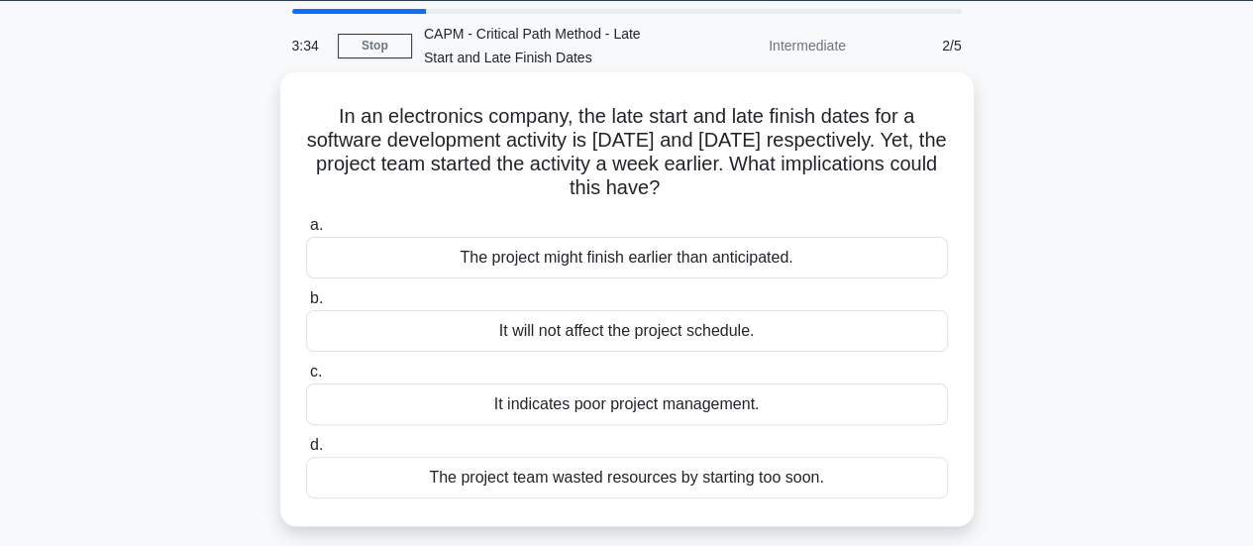
click at [761, 260] on div "The project might finish earlier than anticipated." at bounding box center [627, 258] width 642 height 42
click at [306, 232] on input "a. The project might finish earlier than anticipated." at bounding box center [306, 225] width 0 height 13
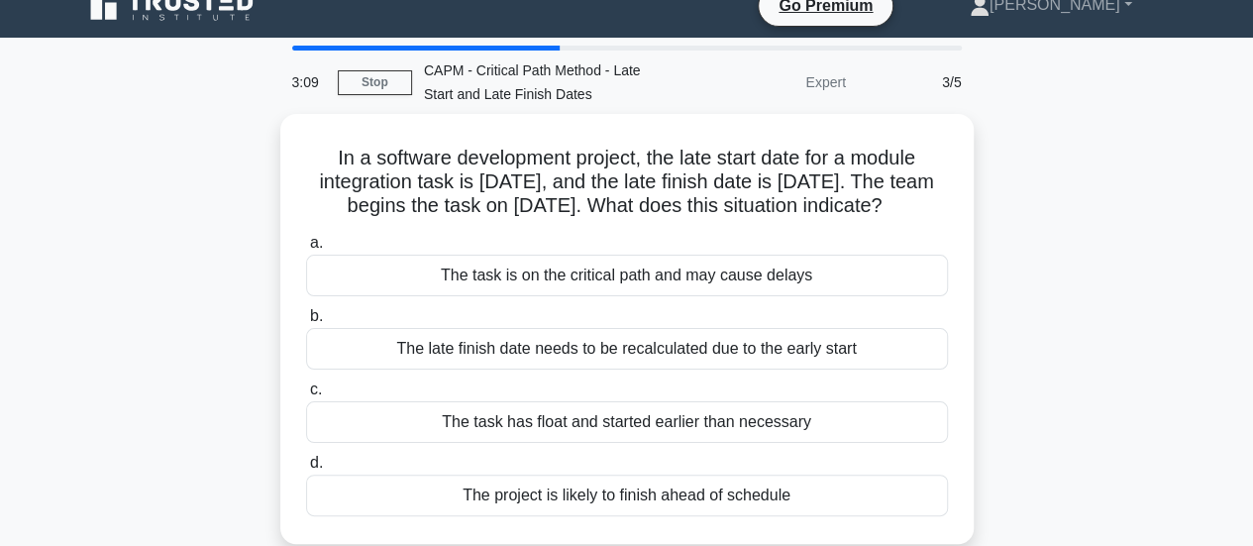
scroll to position [27, 0]
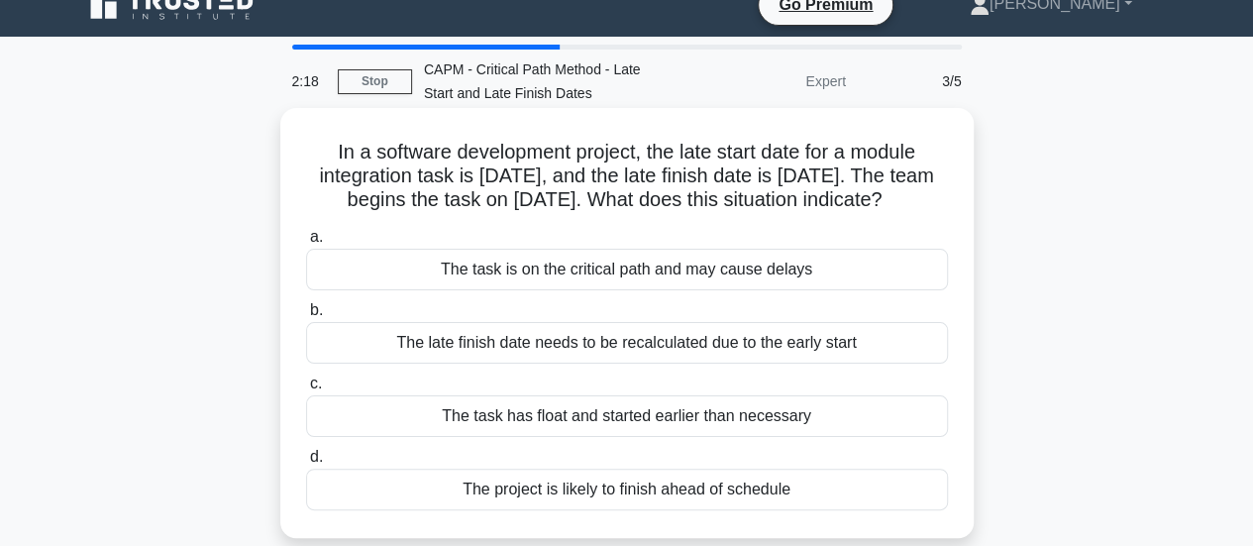
click at [703, 494] on div "The project is likely to finish ahead of schedule" at bounding box center [627, 489] width 642 height 42
click at [306, 464] on input "d. The project is likely to finish ahead of schedule" at bounding box center [306, 457] width 0 height 13
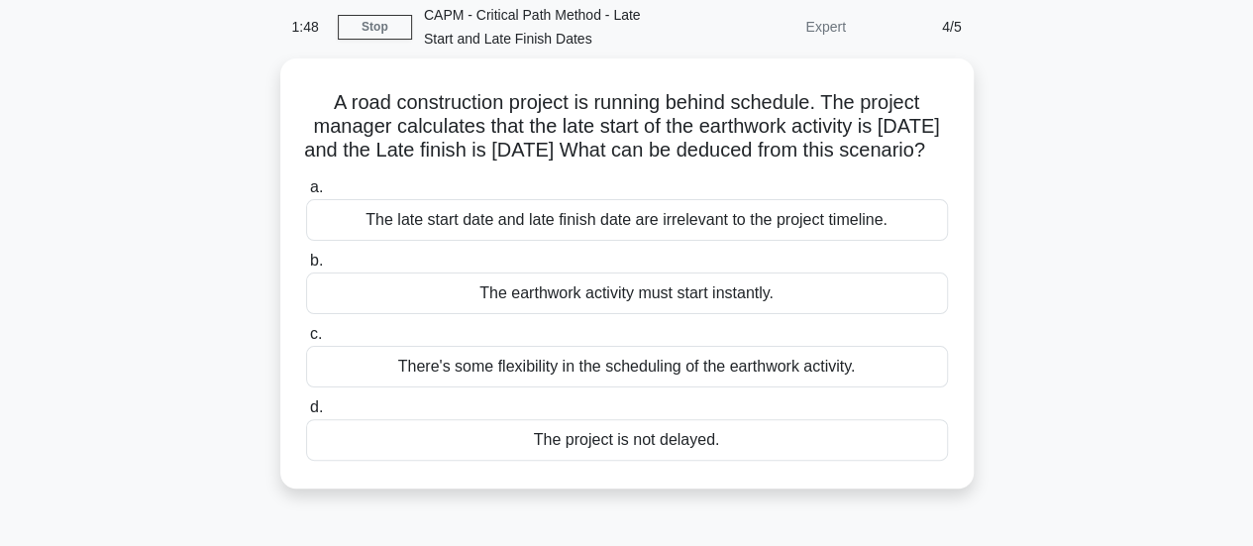
scroll to position [86, 0]
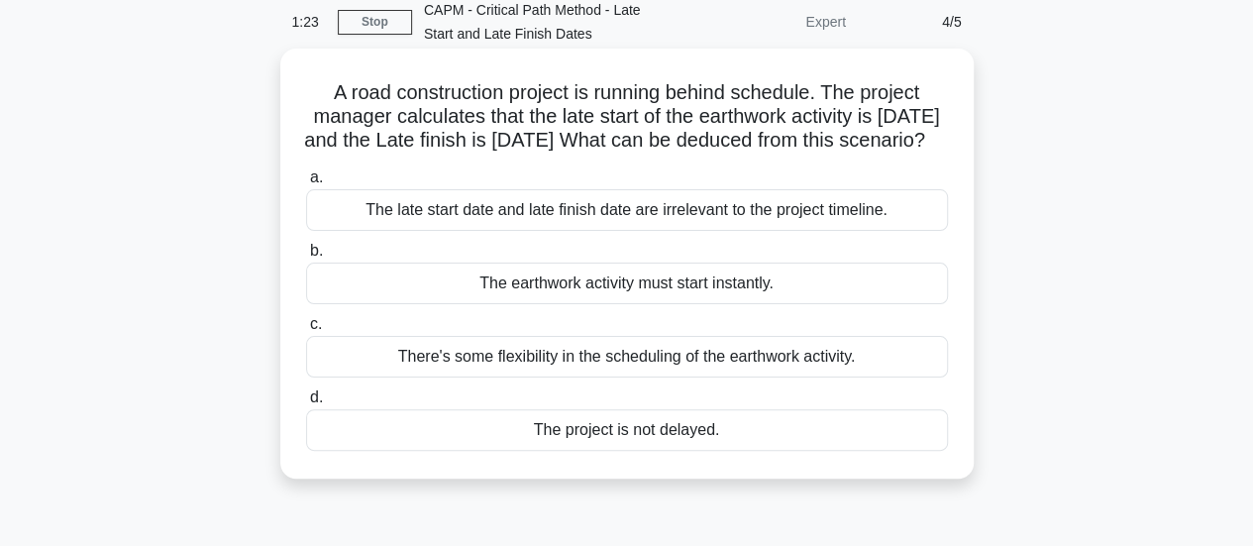
click at [794, 377] on div "There's some flexibility in the scheduling of the earthwork activity." at bounding box center [627, 357] width 642 height 42
click at [306, 331] on input "c. There's some flexibility in the scheduling of the earthwork activity." at bounding box center [306, 324] width 0 height 13
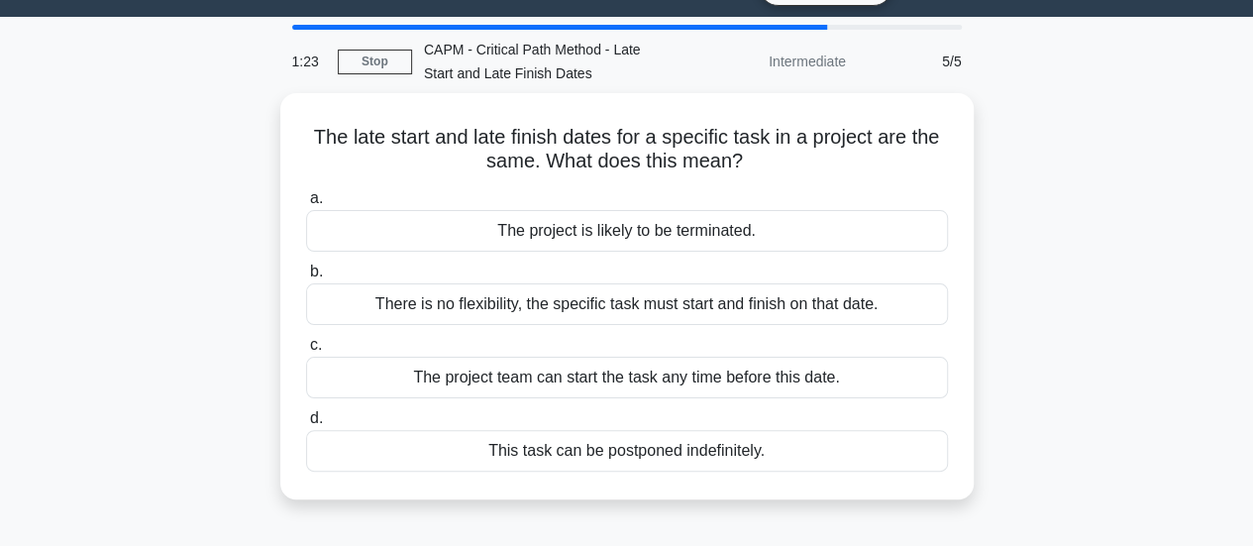
scroll to position [0, 0]
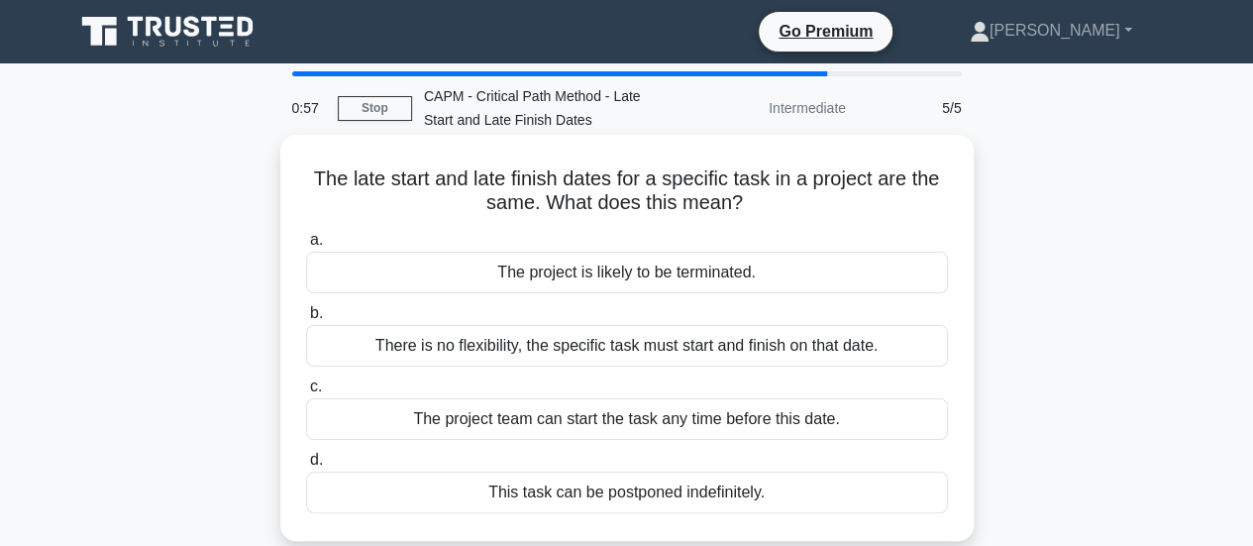
click at [790, 345] on div "There is no flexibility, the specific task must start and finish on that date." at bounding box center [627, 346] width 642 height 42
click at [306, 320] on input "b. There is no flexibility, the specific task must start and finish on that dat…" at bounding box center [306, 313] width 0 height 13
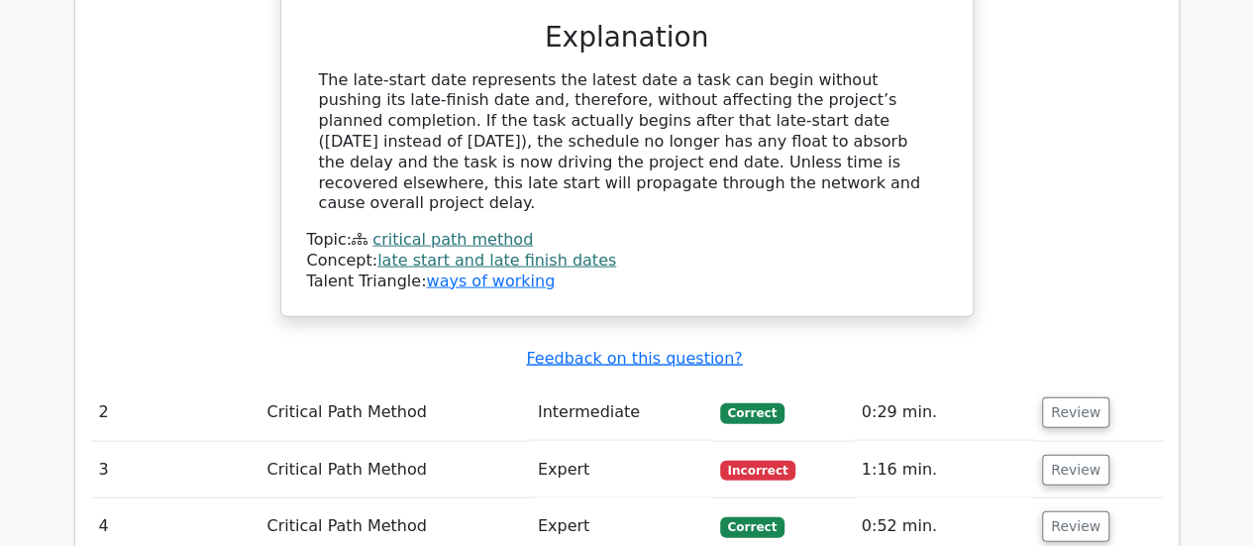
scroll to position [2100, 0]
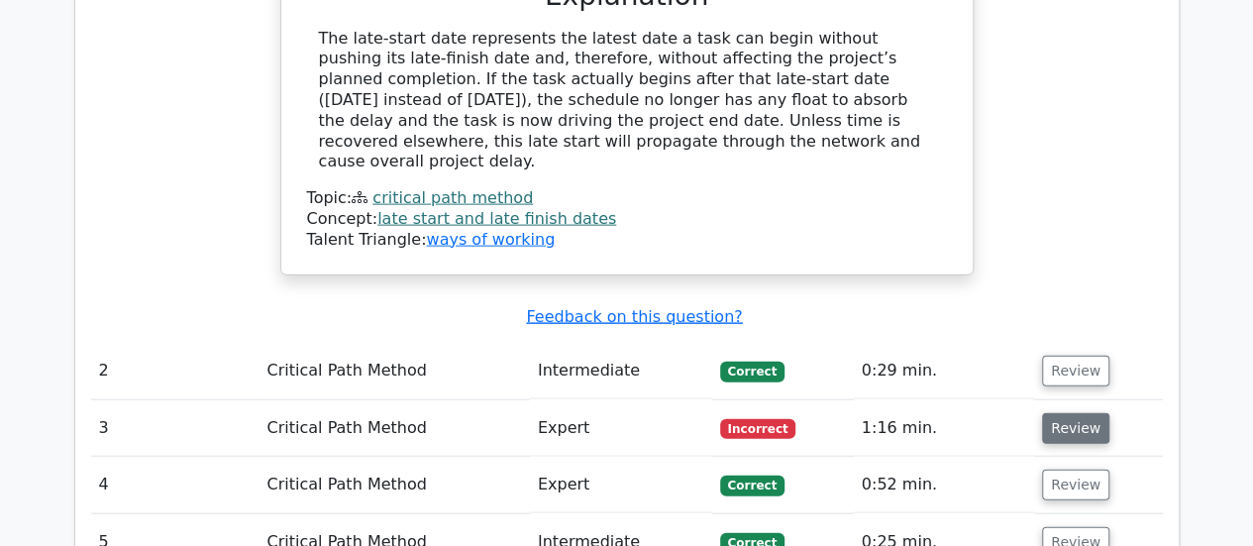
click at [1078, 413] on button "Review" at bounding box center [1075, 428] width 67 height 31
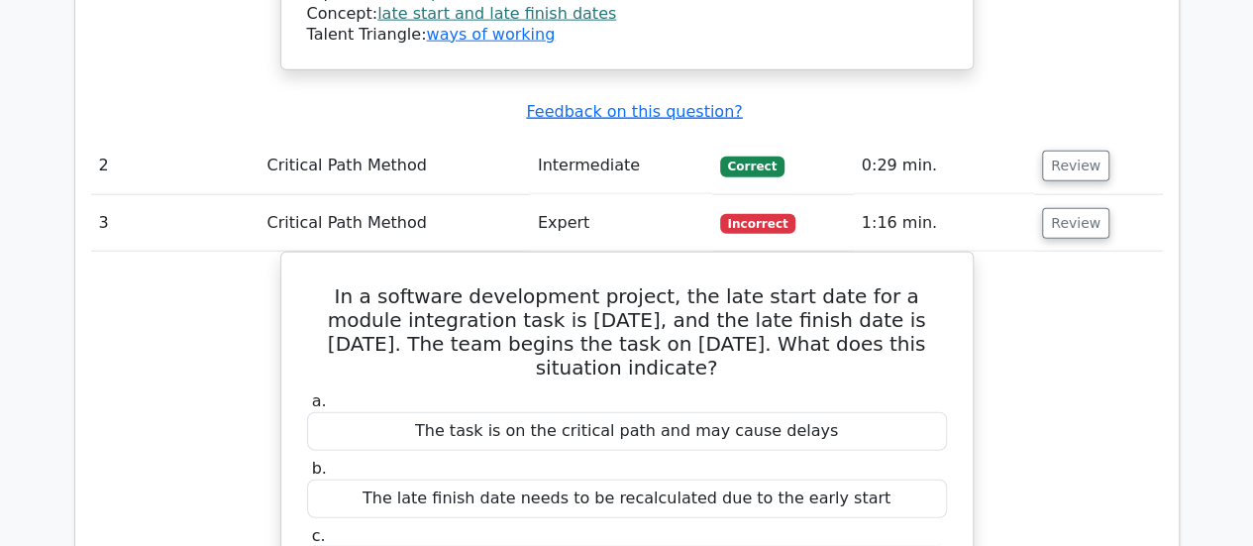
scroll to position [1787, 0]
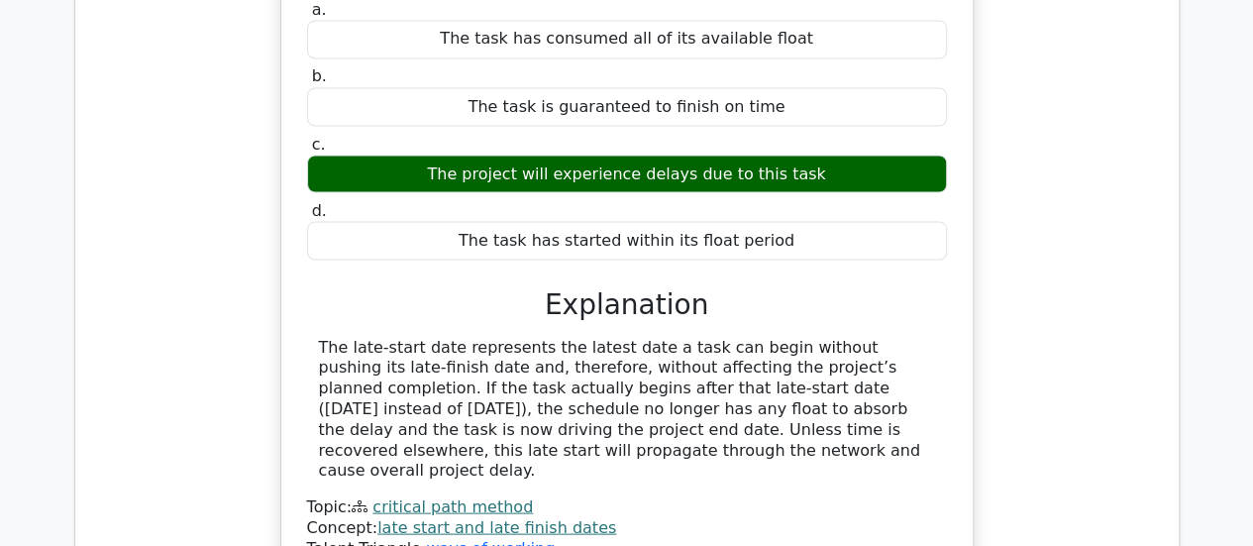
click at [471, 496] on link "critical path method" at bounding box center [452, 505] width 160 height 19
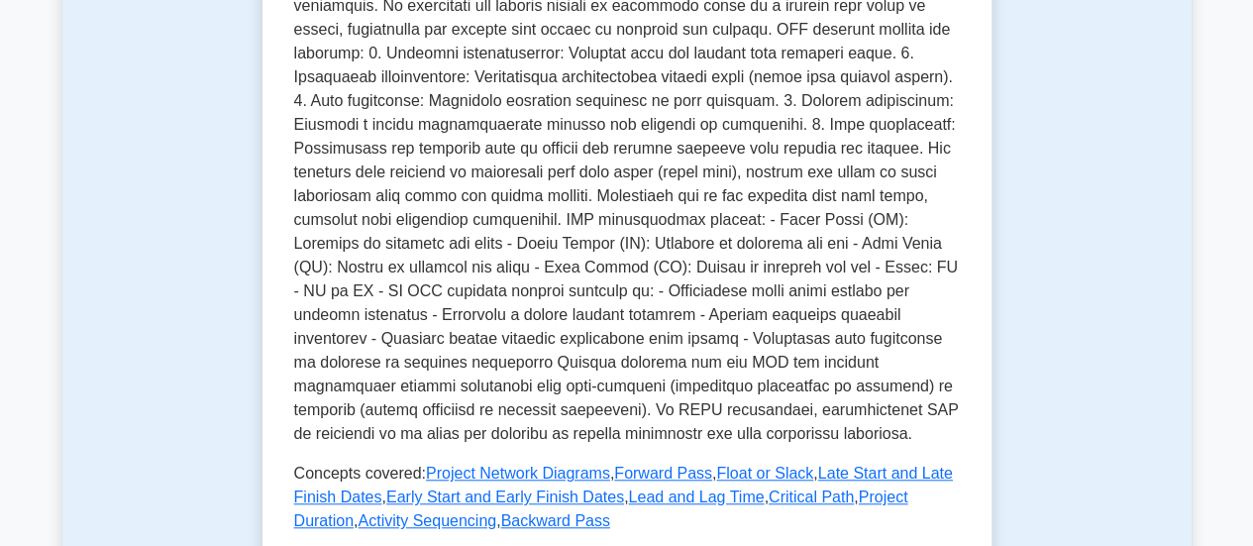
scroll to position [656, 0]
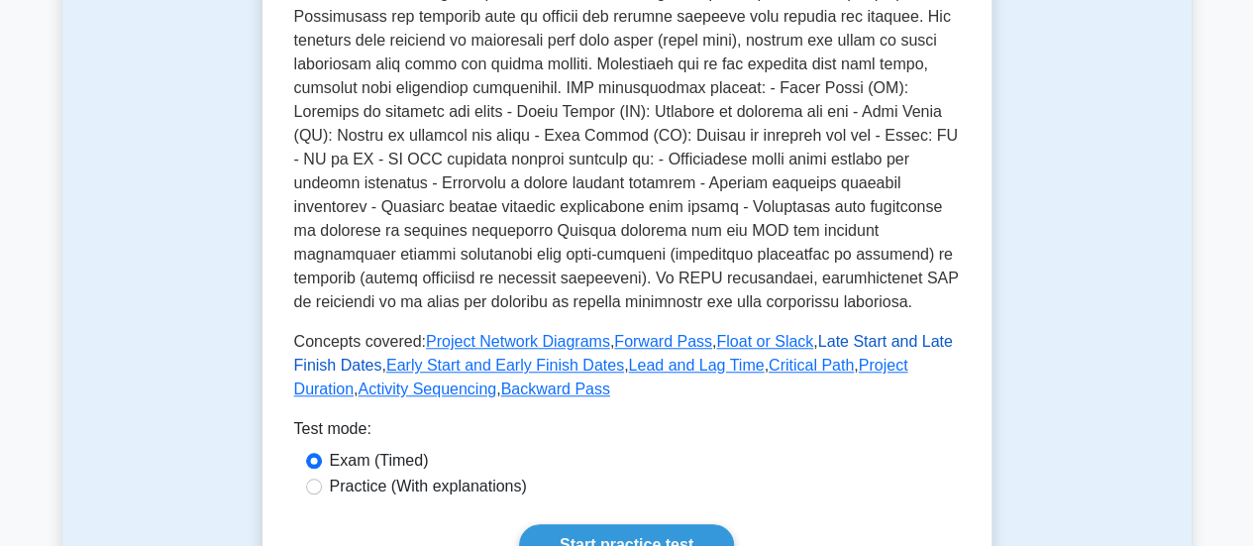
click at [818, 333] on link "Late Start and Late Finish Dates" at bounding box center [623, 353] width 659 height 41
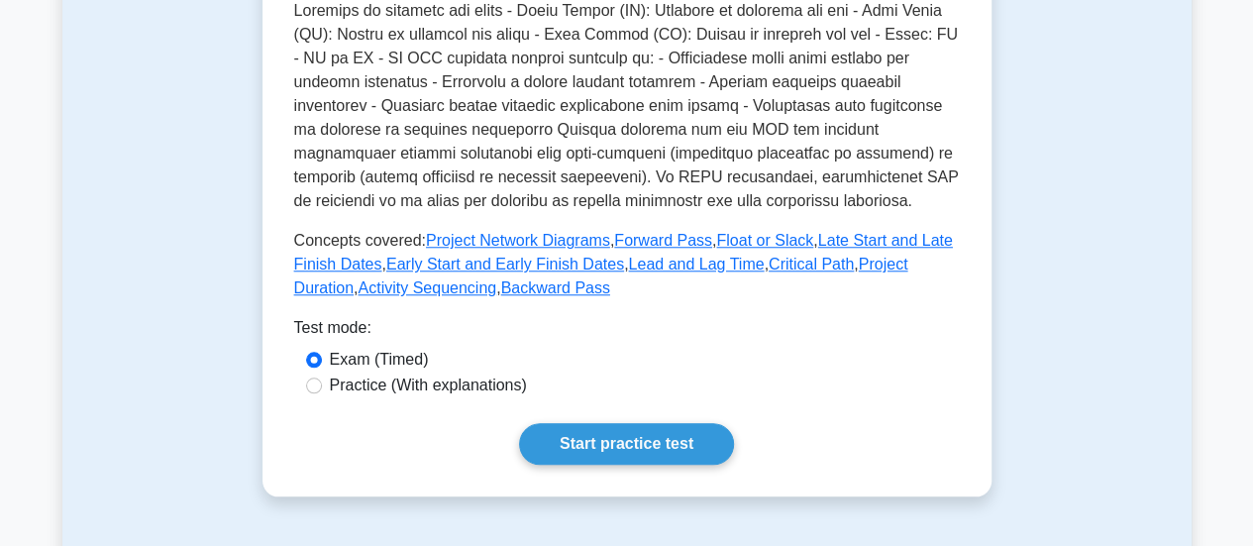
scroll to position [1457, 0]
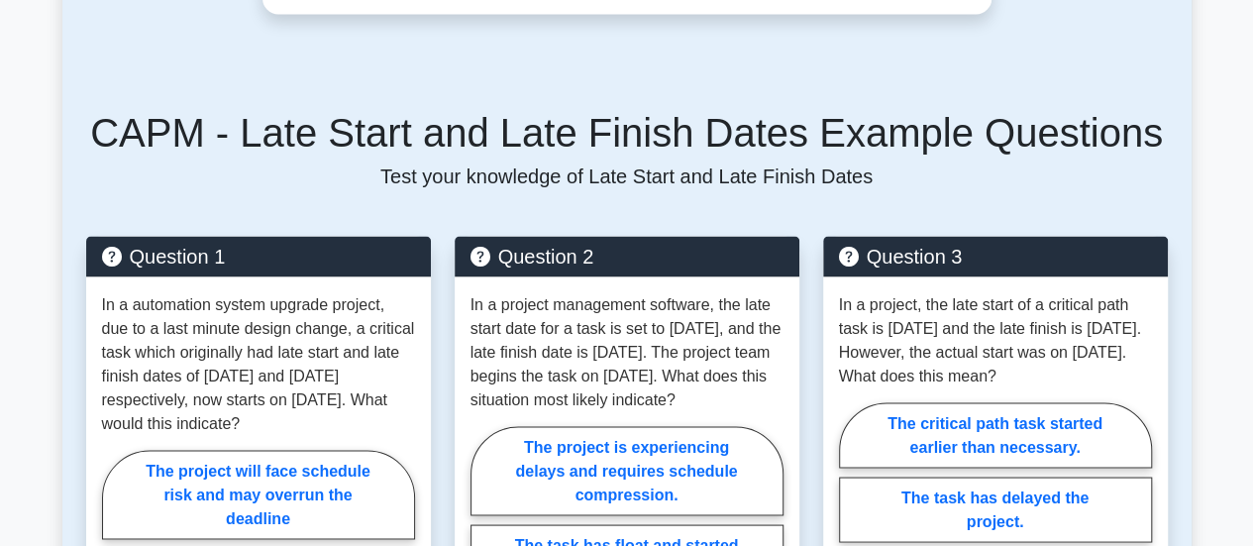
scroll to position [1860, 0]
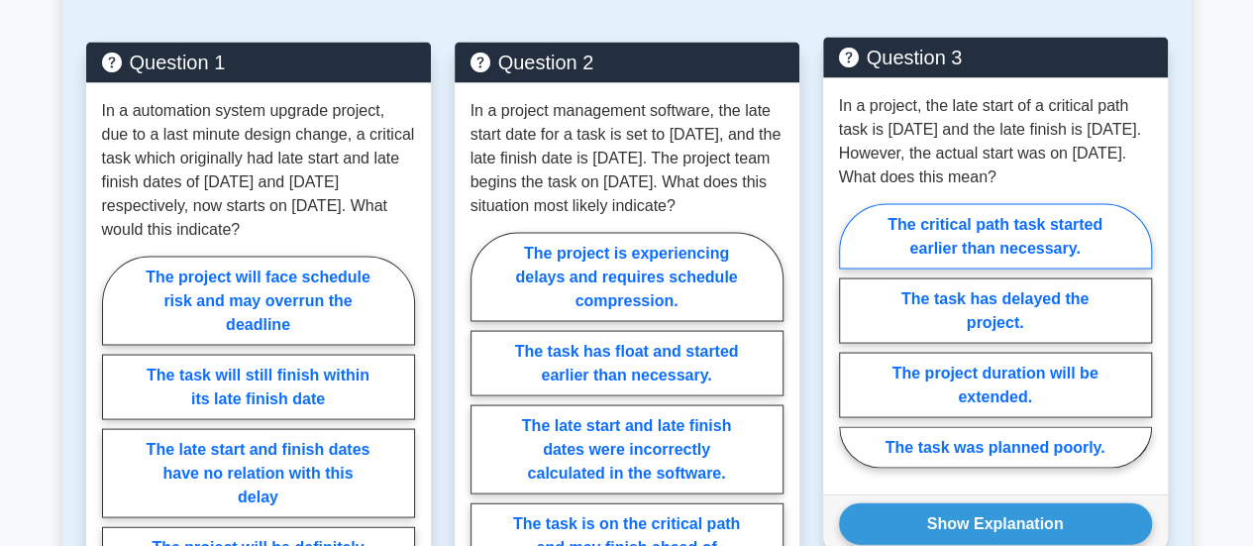
click at [1068, 247] on label "The critical path task started earlier than necessary." at bounding box center [995, 235] width 313 height 65
click at [852, 335] on input "The critical path task started earlier than necessary." at bounding box center [845, 341] width 13 height 13
radio input "true"
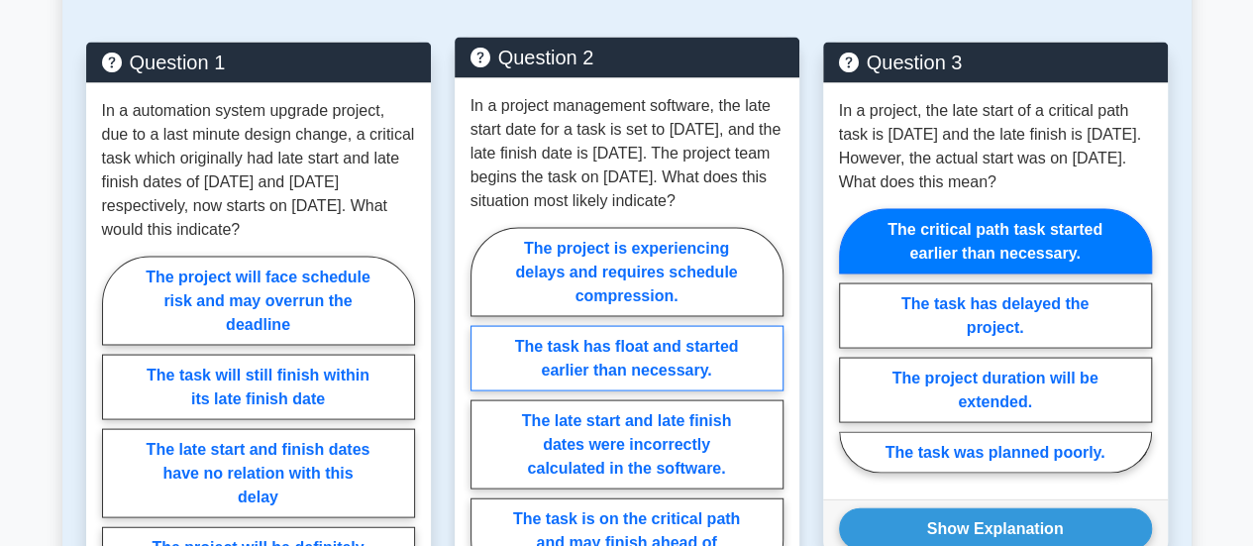
click at [699, 387] on label "The task has float and started earlier than necessary." at bounding box center [626, 357] width 313 height 65
click at [483, 406] on input "The task has float and started earlier than necessary." at bounding box center [476, 412] width 13 height 13
radio input "true"
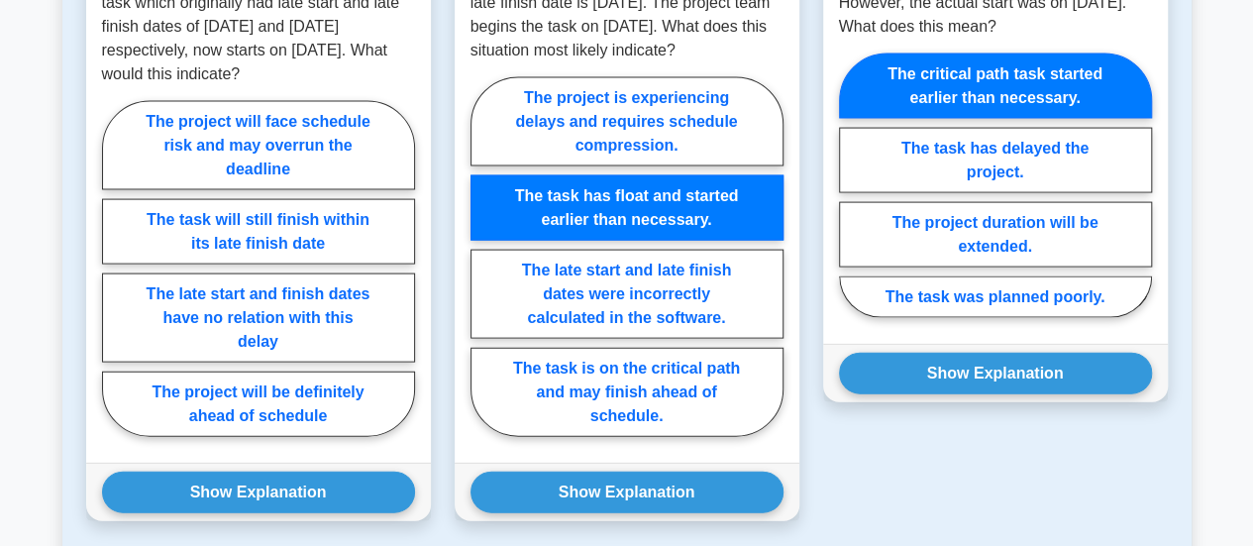
scroll to position [2018, 0]
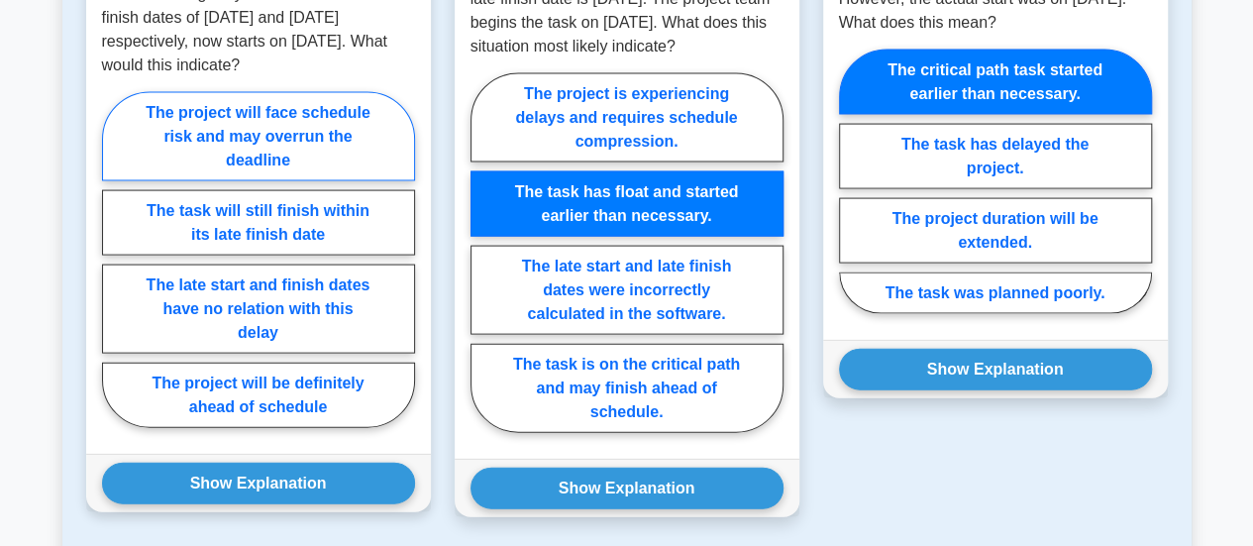
click at [330, 146] on label "The project will face schedule risk and may overrun the deadline" at bounding box center [258, 136] width 313 height 89
click at [115, 259] on input "The project will face schedule risk and may overrun the deadline" at bounding box center [108, 265] width 13 height 13
radio input "true"
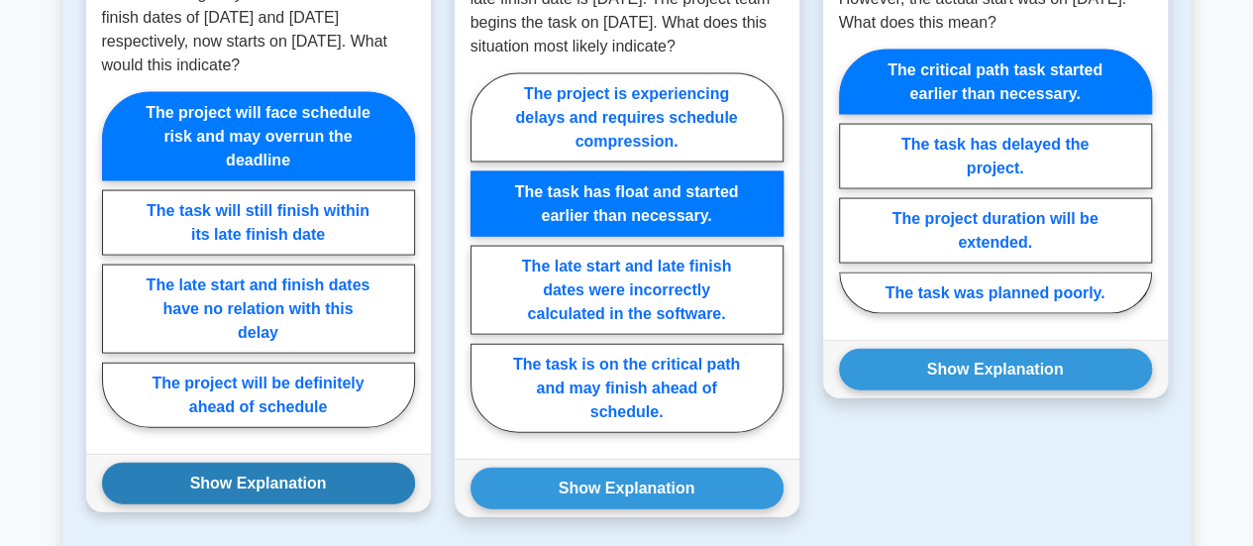
click at [260, 477] on button "Show Explanation" at bounding box center [258, 484] width 313 height 42
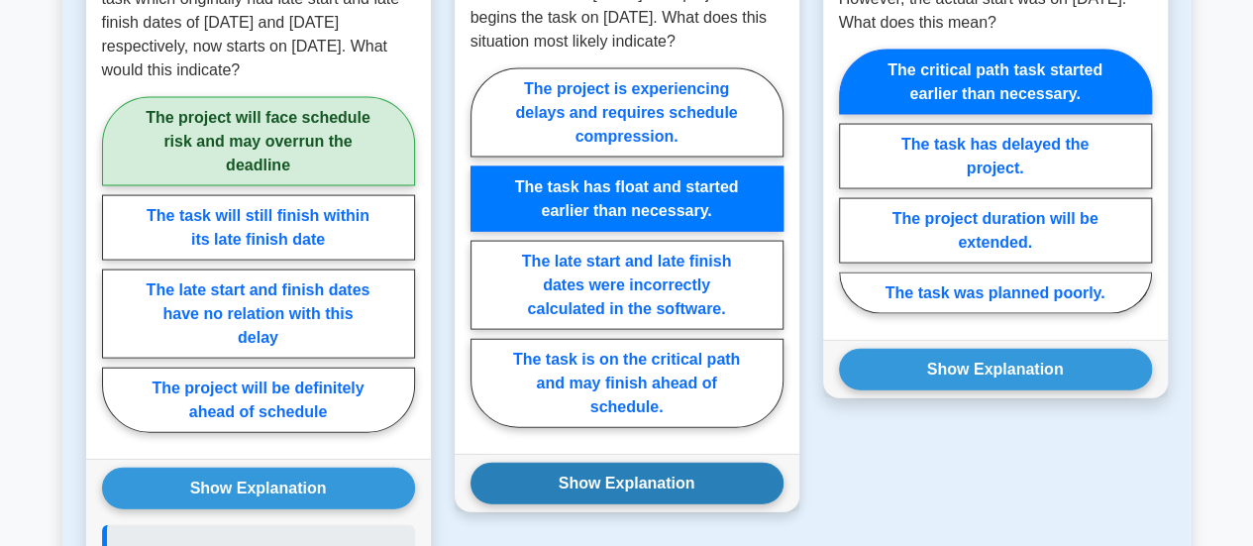
click at [567, 499] on button "Show Explanation" at bounding box center [626, 484] width 313 height 42
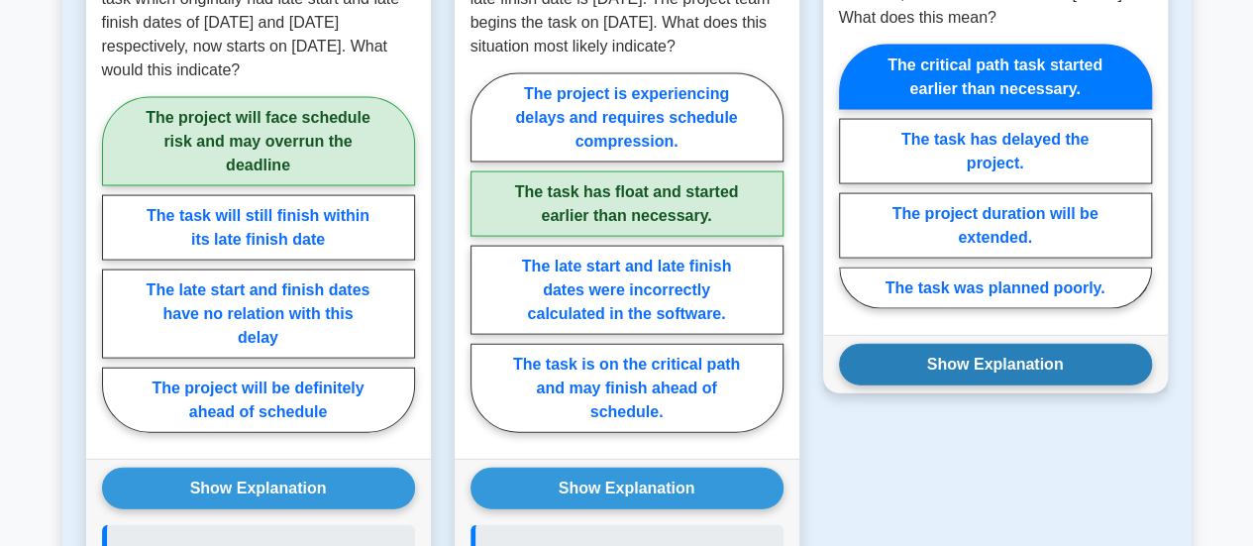
click at [992, 364] on button "Show Explanation" at bounding box center [995, 365] width 313 height 42
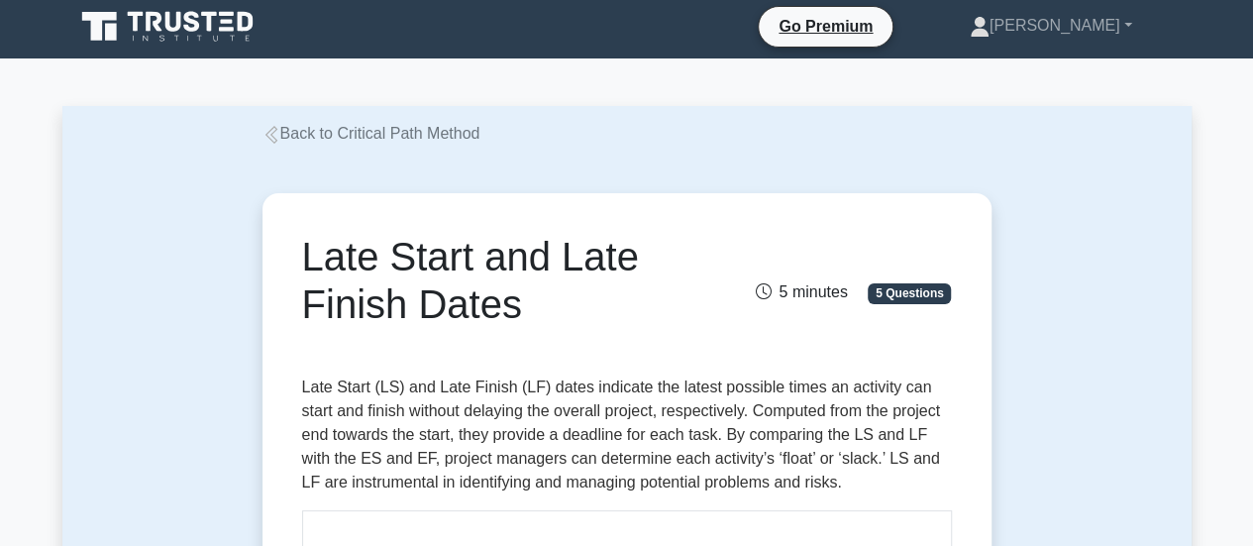
scroll to position [0, 0]
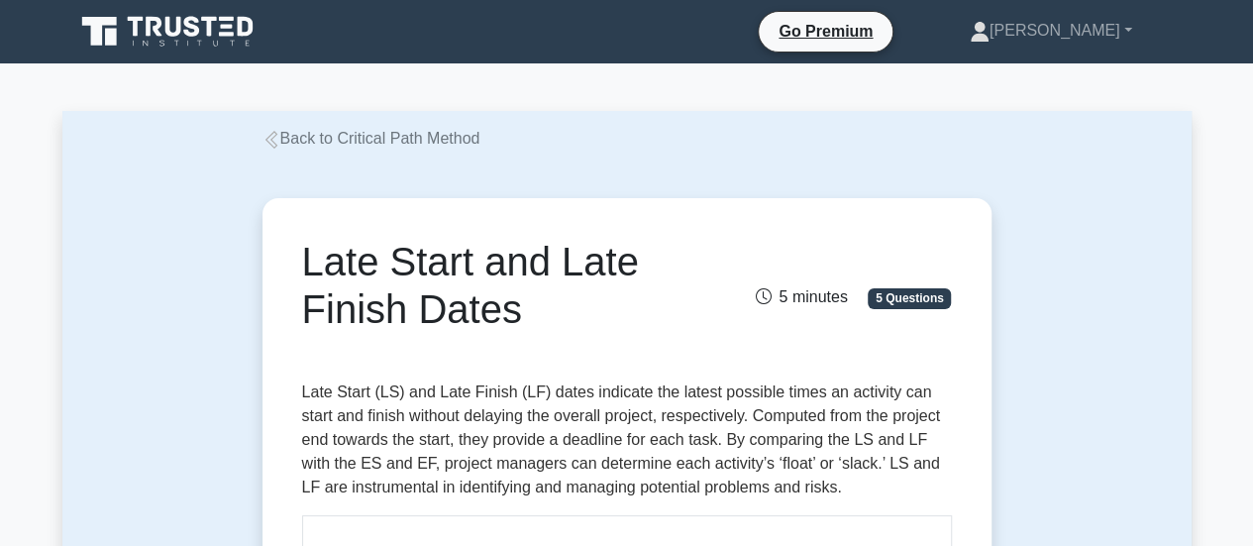
click at [286, 142] on link "Back to Critical Path Method" at bounding box center [371, 138] width 218 height 17
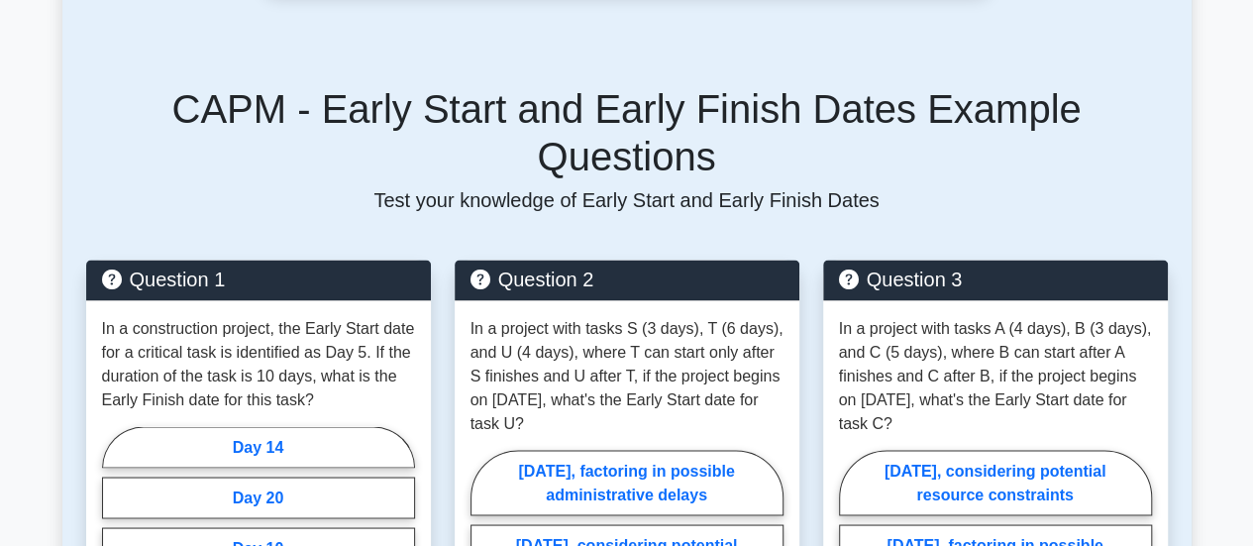
scroll to position [1692, 0]
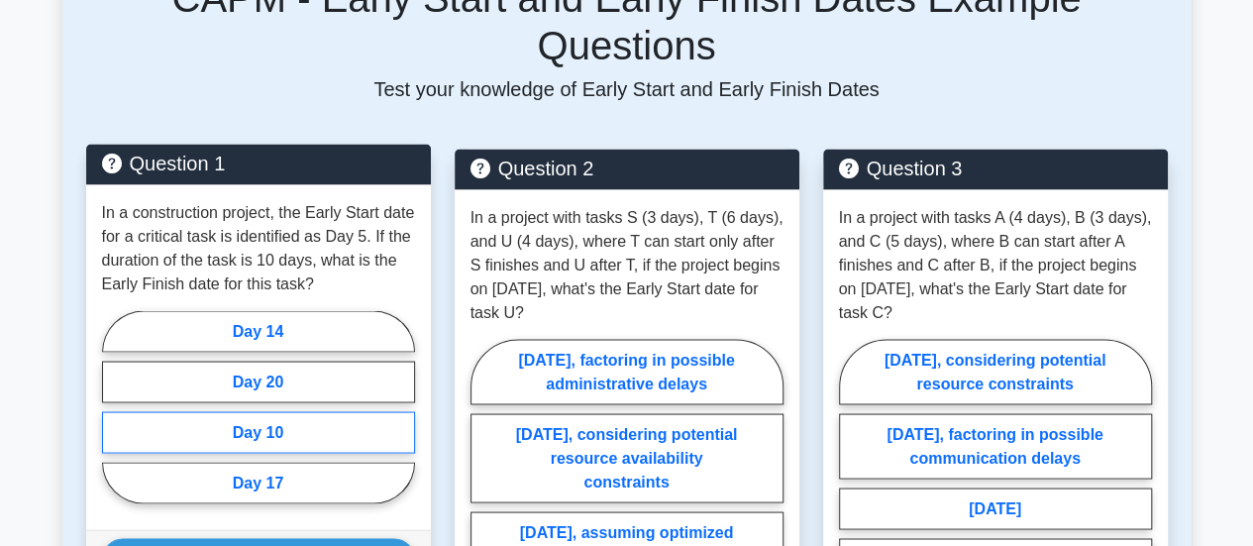
click at [267, 411] on label "Day 10" at bounding box center [258, 432] width 313 height 42
click at [115, 406] on input "Day 10" at bounding box center [108, 412] width 13 height 13
radio input "true"
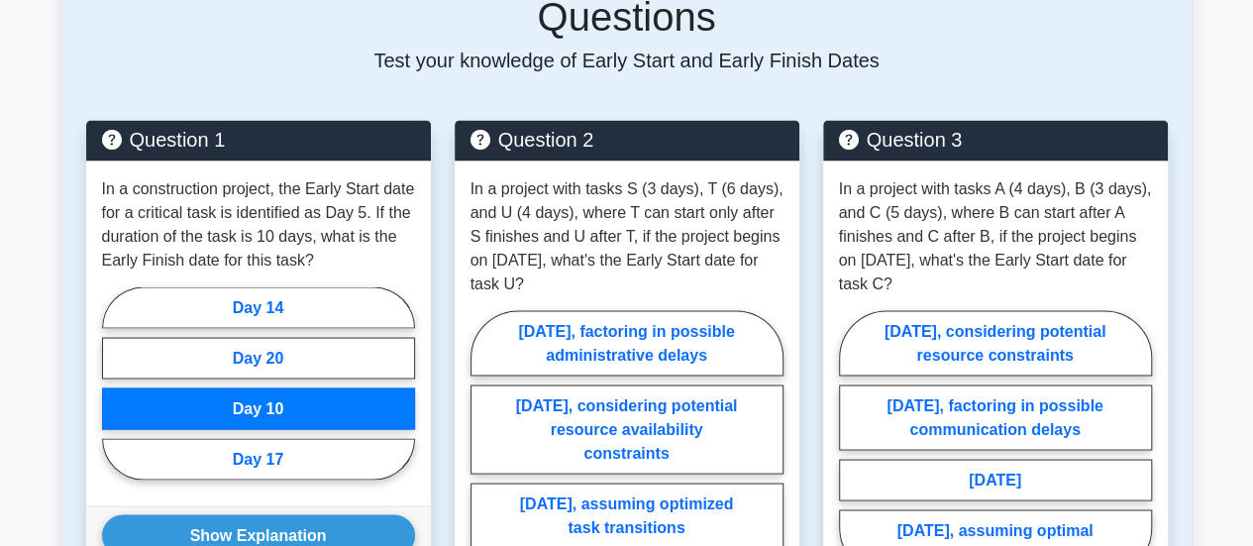
scroll to position [1738, 0]
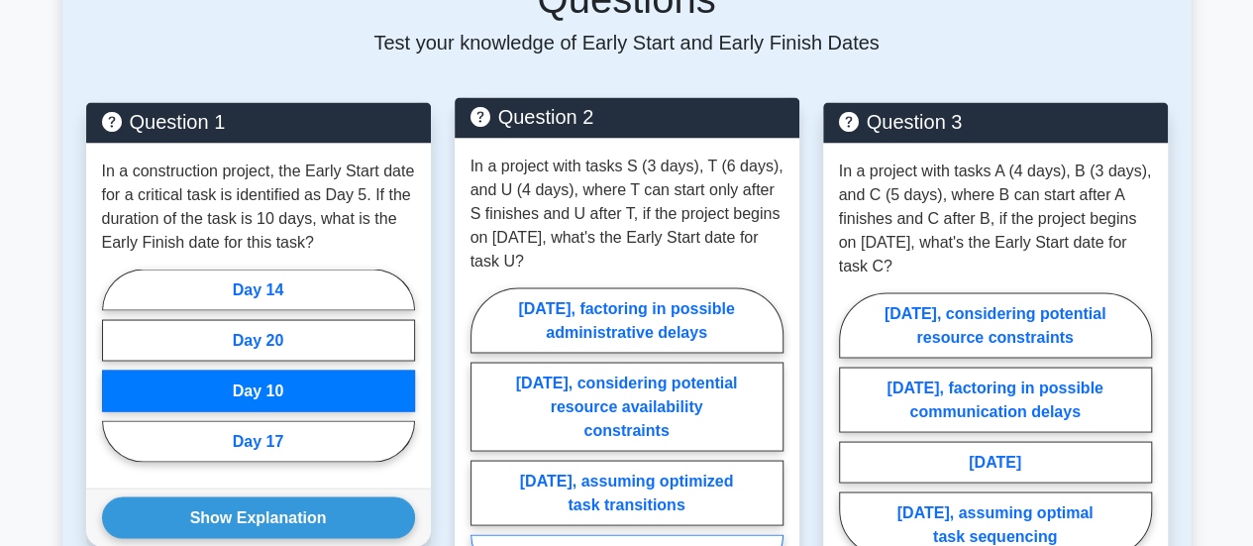
click at [658, 534] on label "[DATE]" at bounding box center [626, 555] width 313 height 42
click at [483, 444] on input "[DATE]" at bounding box center [476, 437] width 13 height 13
radio input "true"
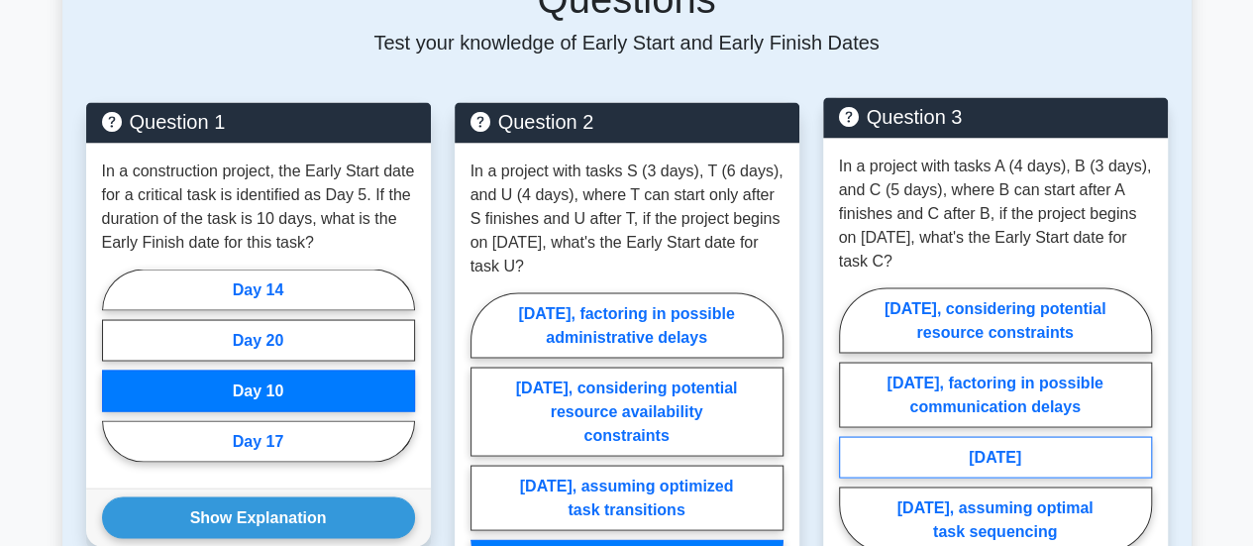
click at [979, 436] on label "[DATE]" at bounding box center [995, 457] width 313 height 42
click at [852, 419] on input "[DATE]" at bounding box center [845, 425] width 13 height 13
radio input "true"
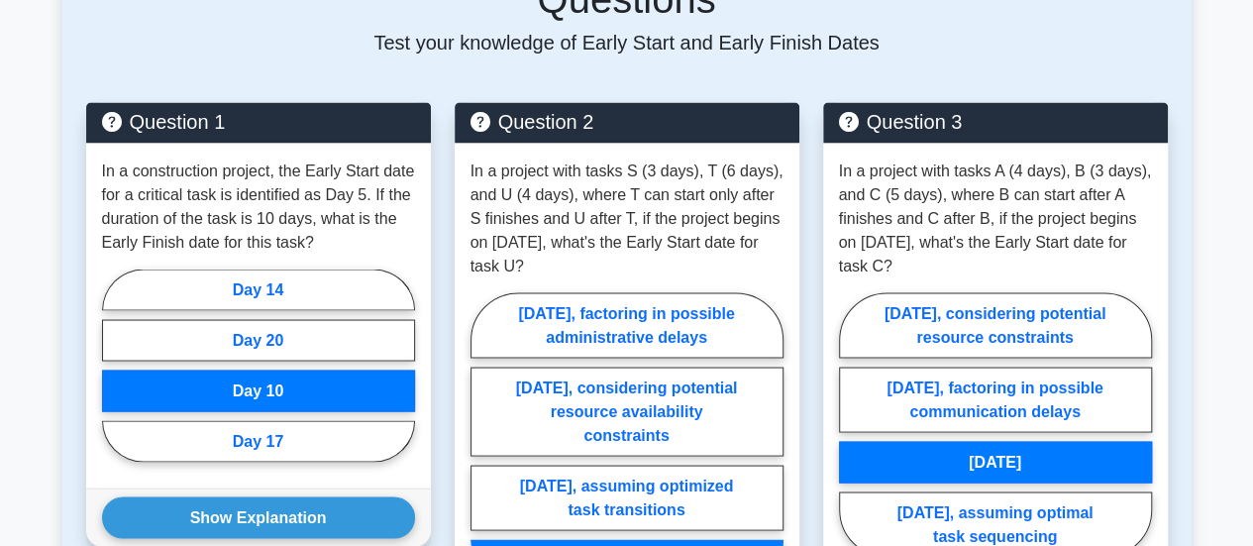
scroll to position [1909, 0]
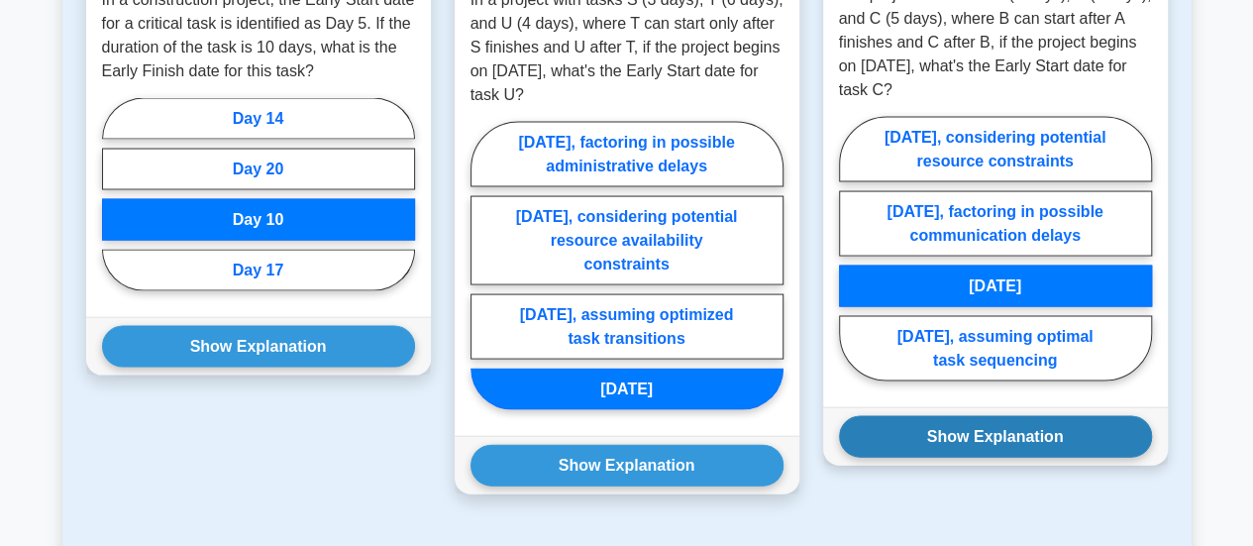
click at [977, 416] on button "Show Explanation" at bounding box center [995, 437] width 313 height 42
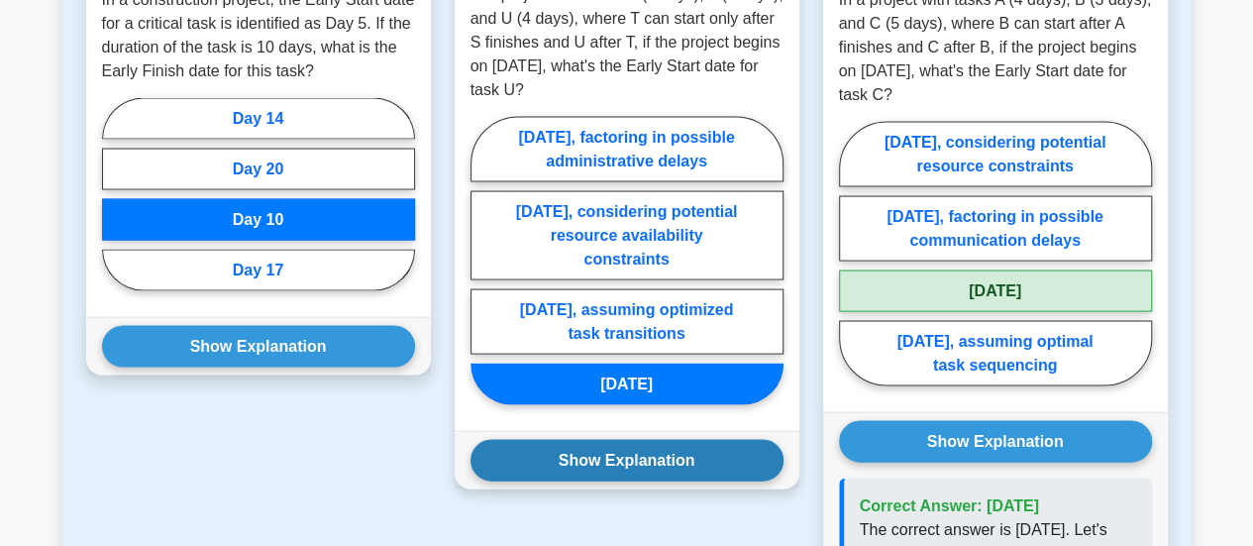
click at [624, 440] on button "Show Explanation" at bounding box center [626, 461] width 313 height 42
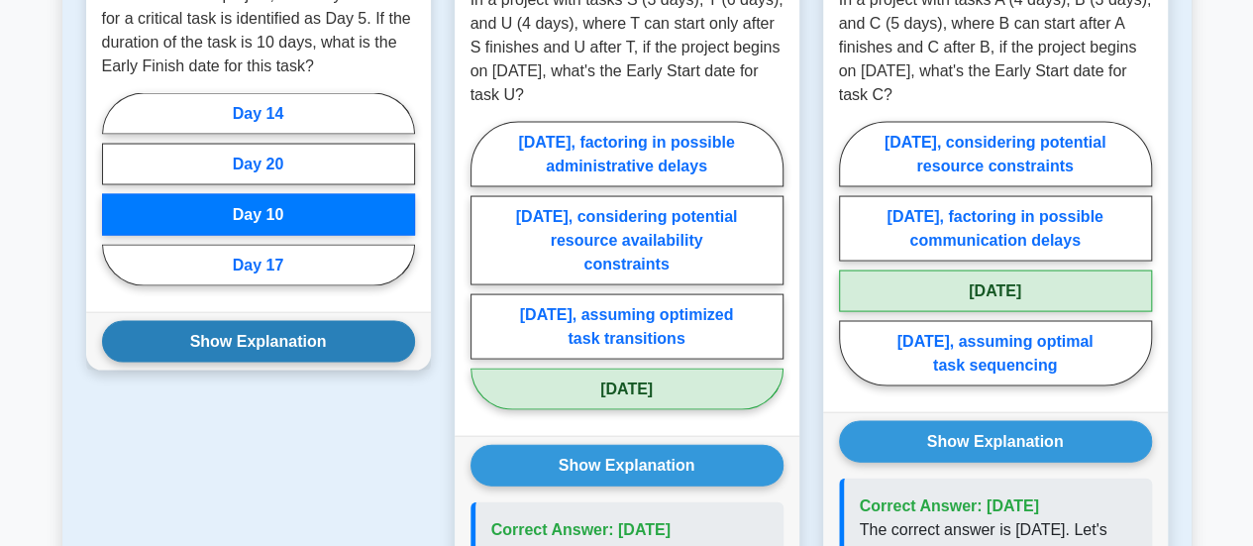
click at [285, 321] on button "Show Explanation" at bounding box center [258, 342] width 313 height 42
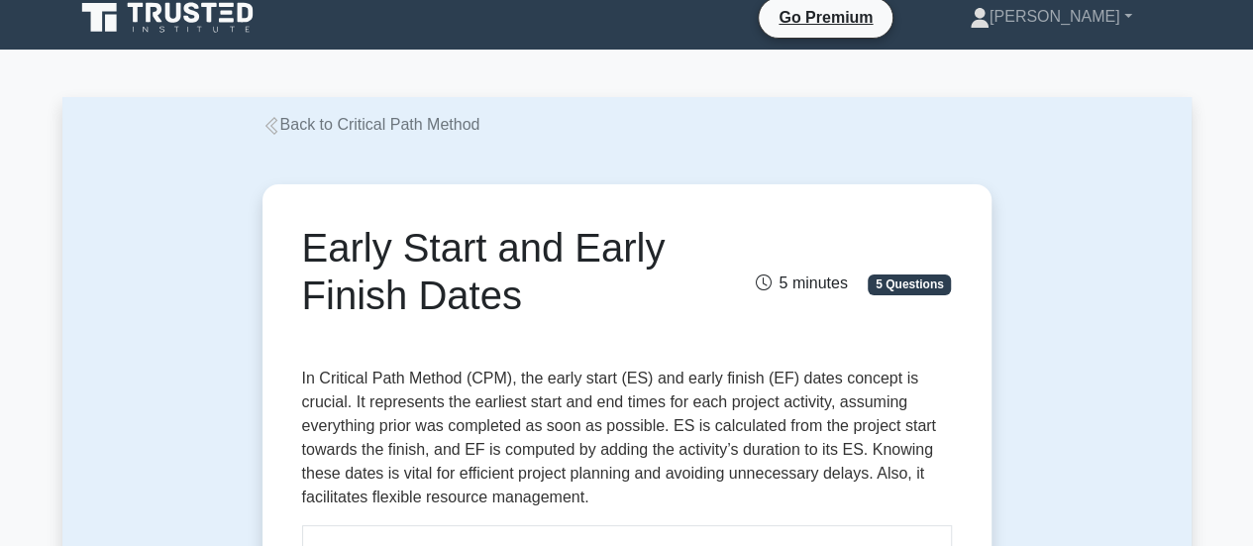
scroll to position [0, 0]
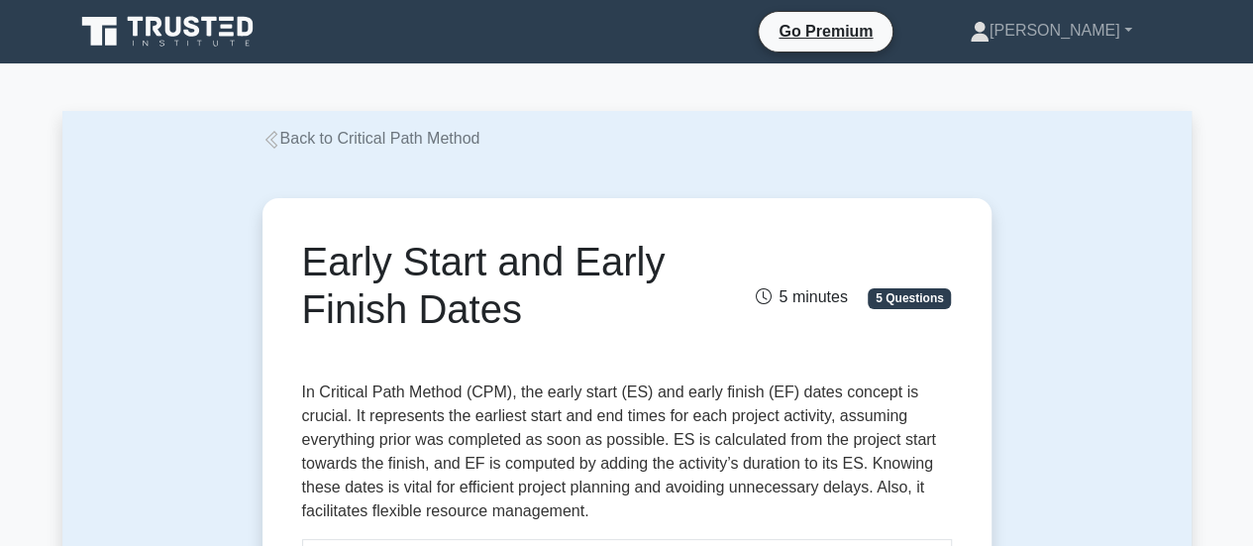
click at [1246, 43] on nav "Go Premium [PERSON_NAME] Profile" at bounding box center [626, 31] width 1253 height 63
